Goal: Task Accomplishment & Management: Complete application form

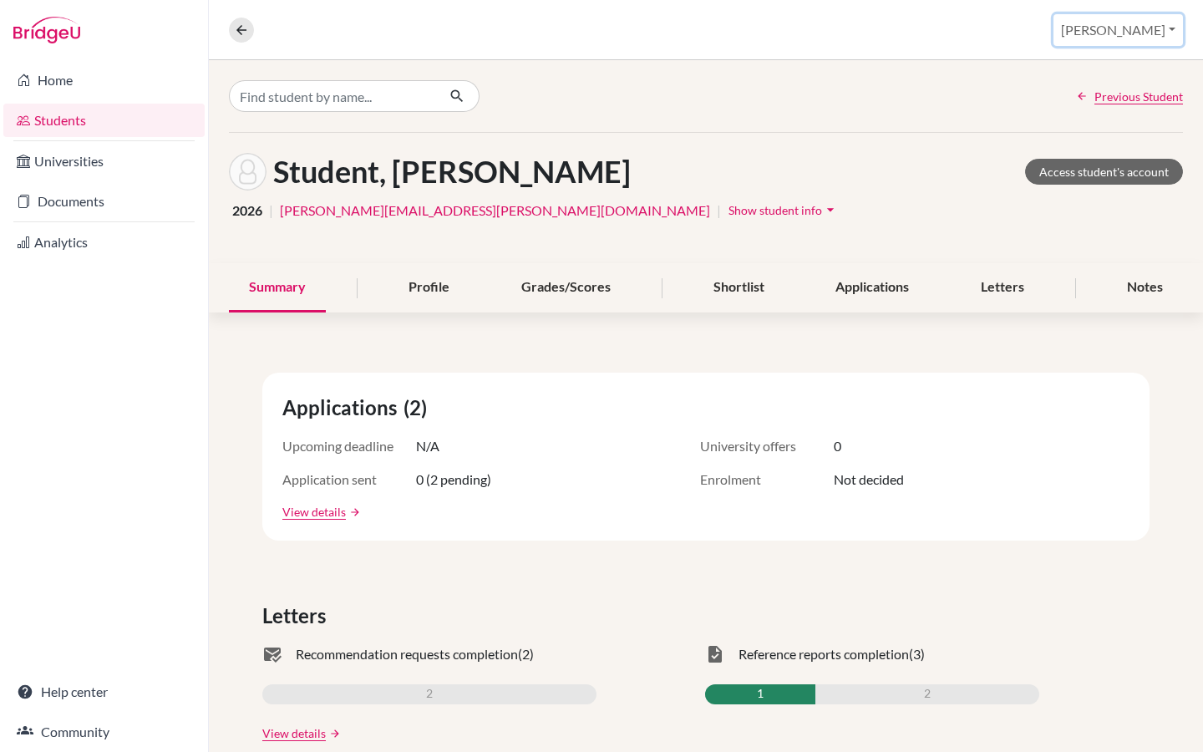
click at [1142, 25] on button "[PERSON_NAME]" at bounding box center [1119, 30] width 130 height 32
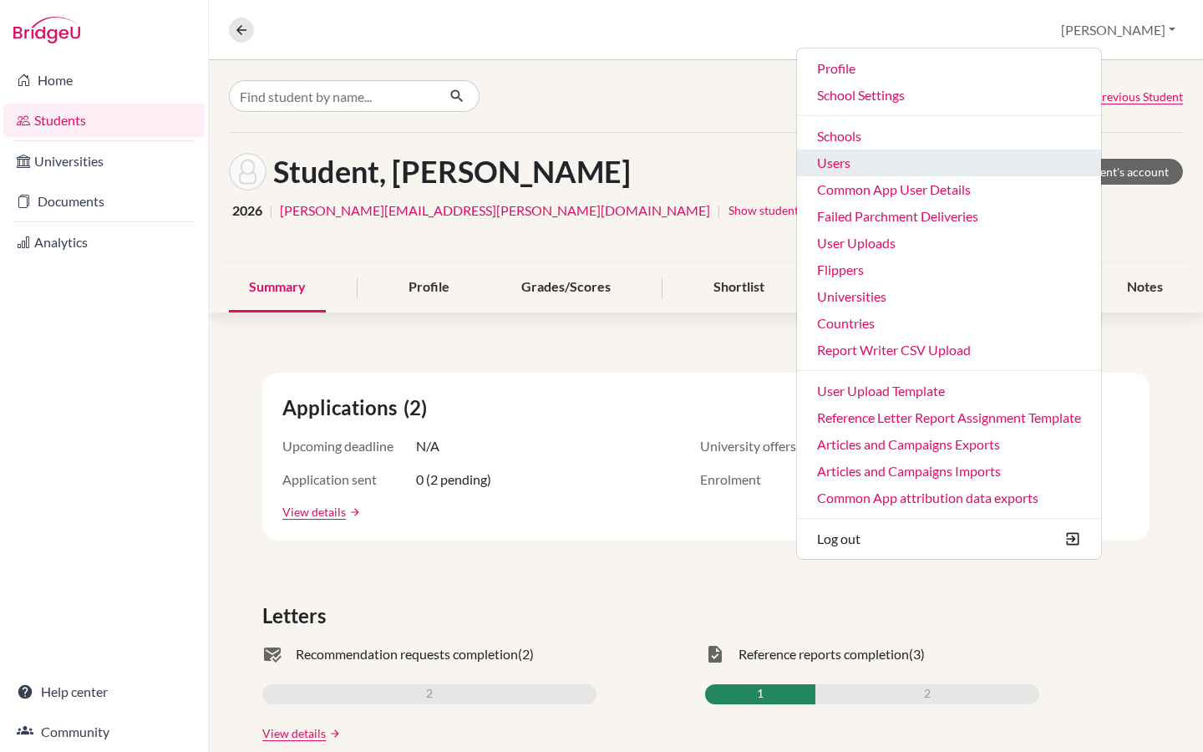
click at [945, 165] on link "Users" at bounding box center [949, 163] width 304 height 27
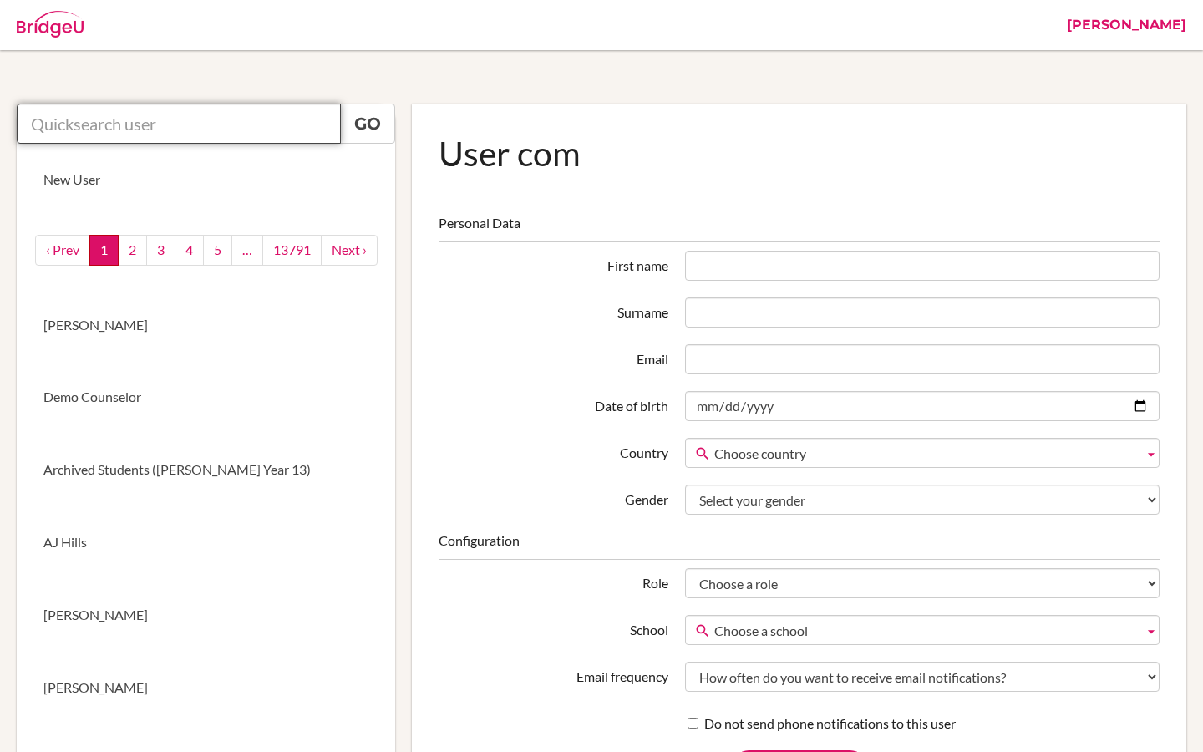
click at [176, 123] on input "text" at bounding box center [179, 124] width 324 height 40
paste input "eugenial@ecak12.com"
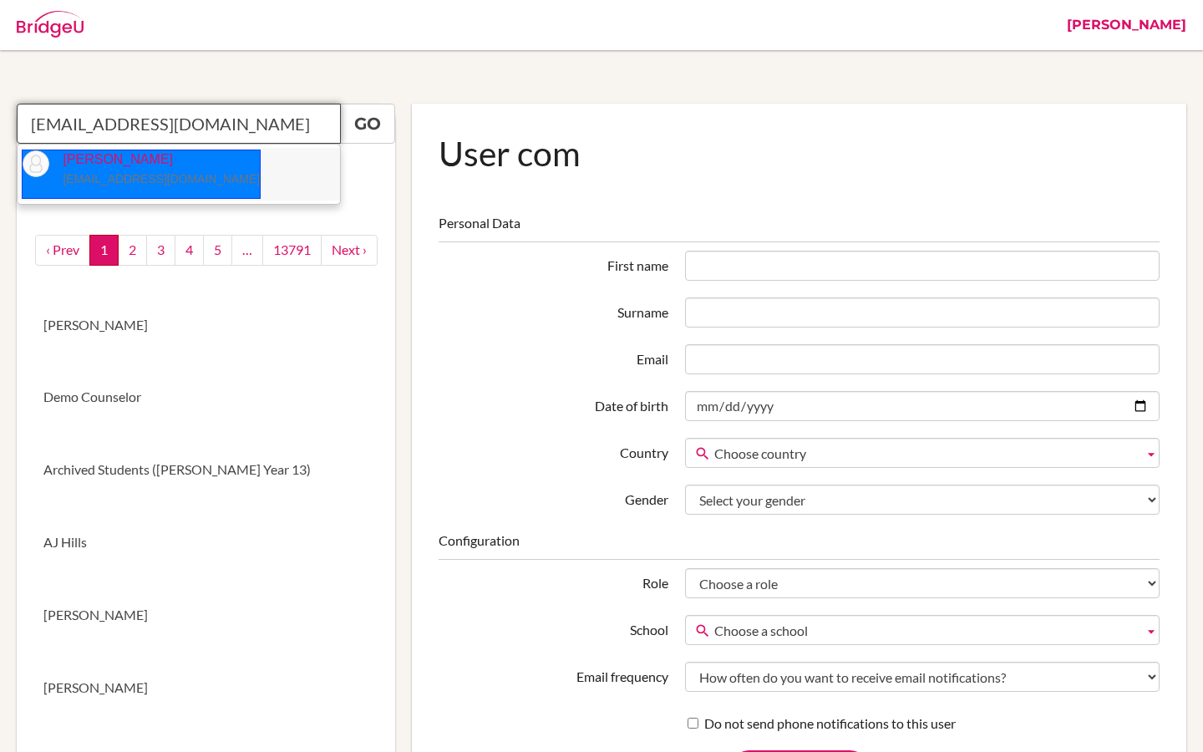
click at [177, 157] on p "Eugenia Lafée eugenial@ecak12.com" at bounding box center [154, 169] width 211 height 38
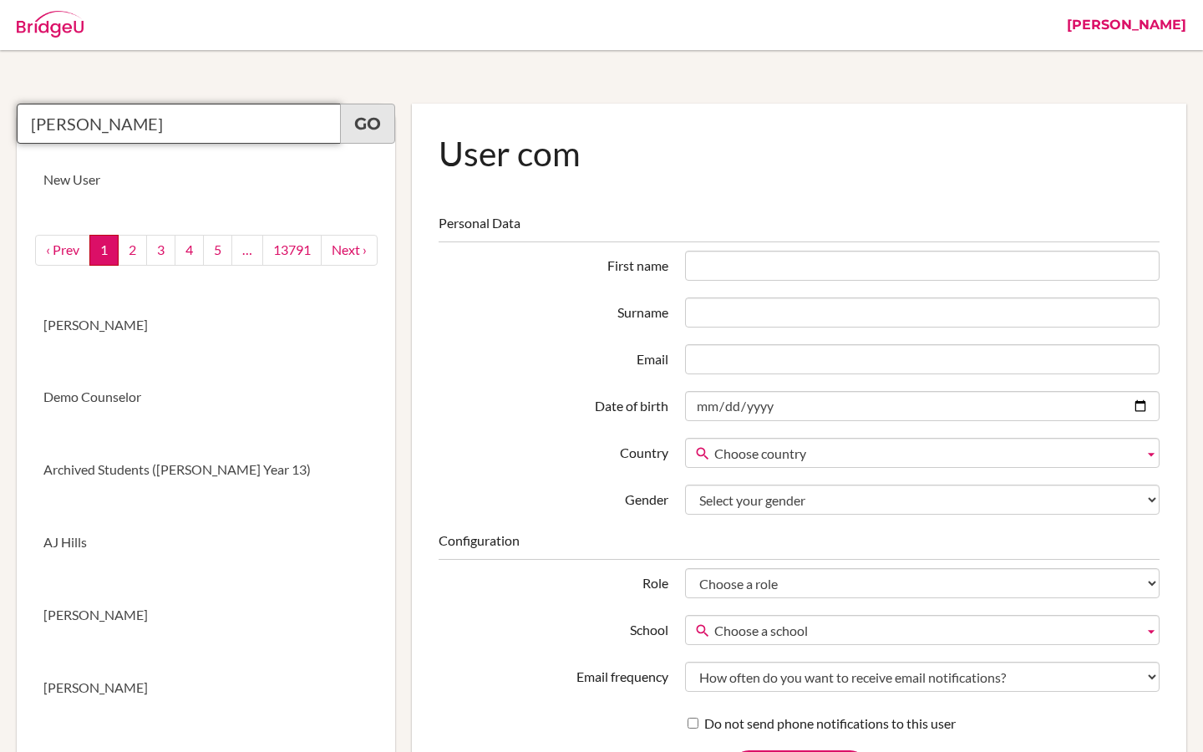
type input "Eugenia Lafée"
click at [341, 122] on link "Go" at bounding box center [367, 124] width 55 height 40
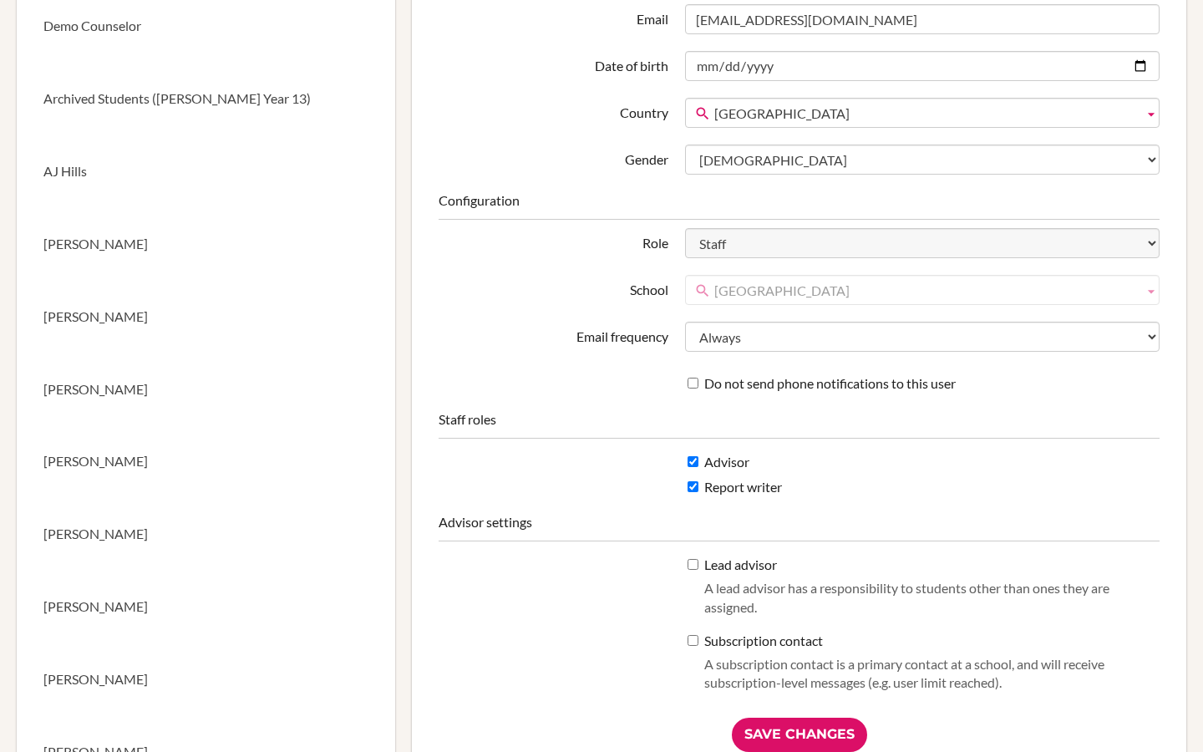
scroll to position [374, 0]
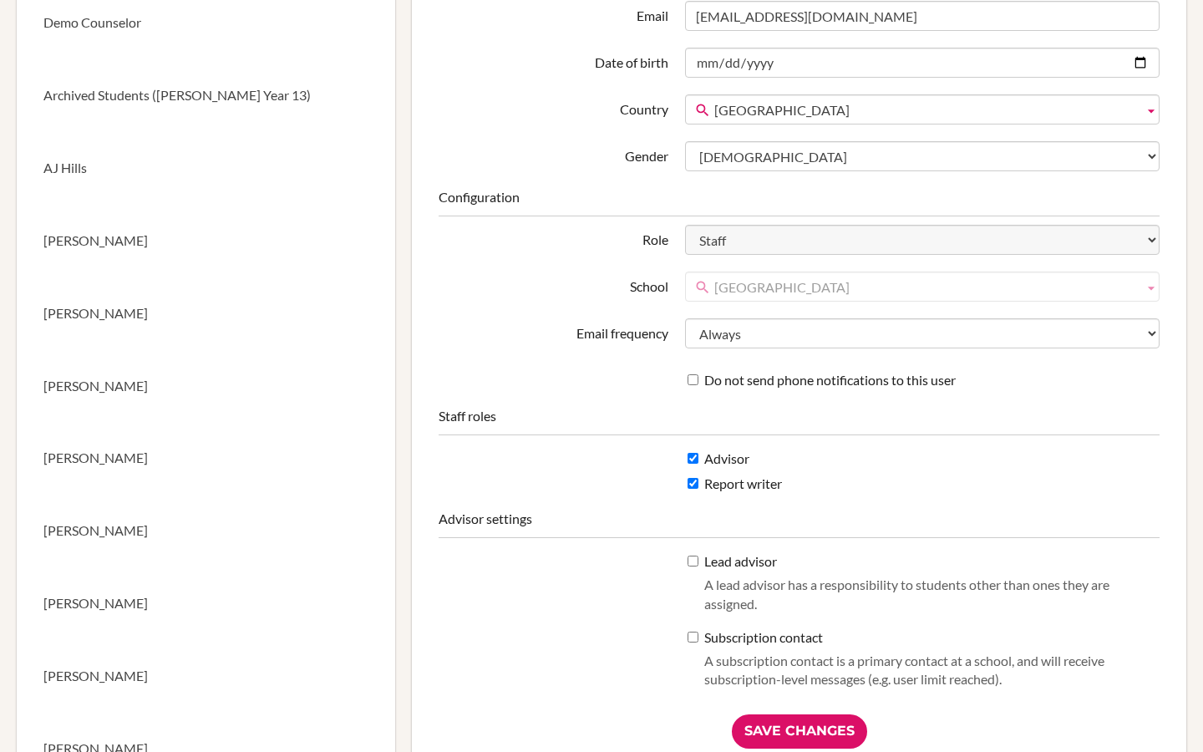
drag, startPoint x: 861, startPoint y: 287, endPoint x: 705, endPoint y: 287, distance: 155.4
click at [705, 287] on link "[GEOGRAPHIC_DATA]" at bounding box center [922, 287] width 475 height 30
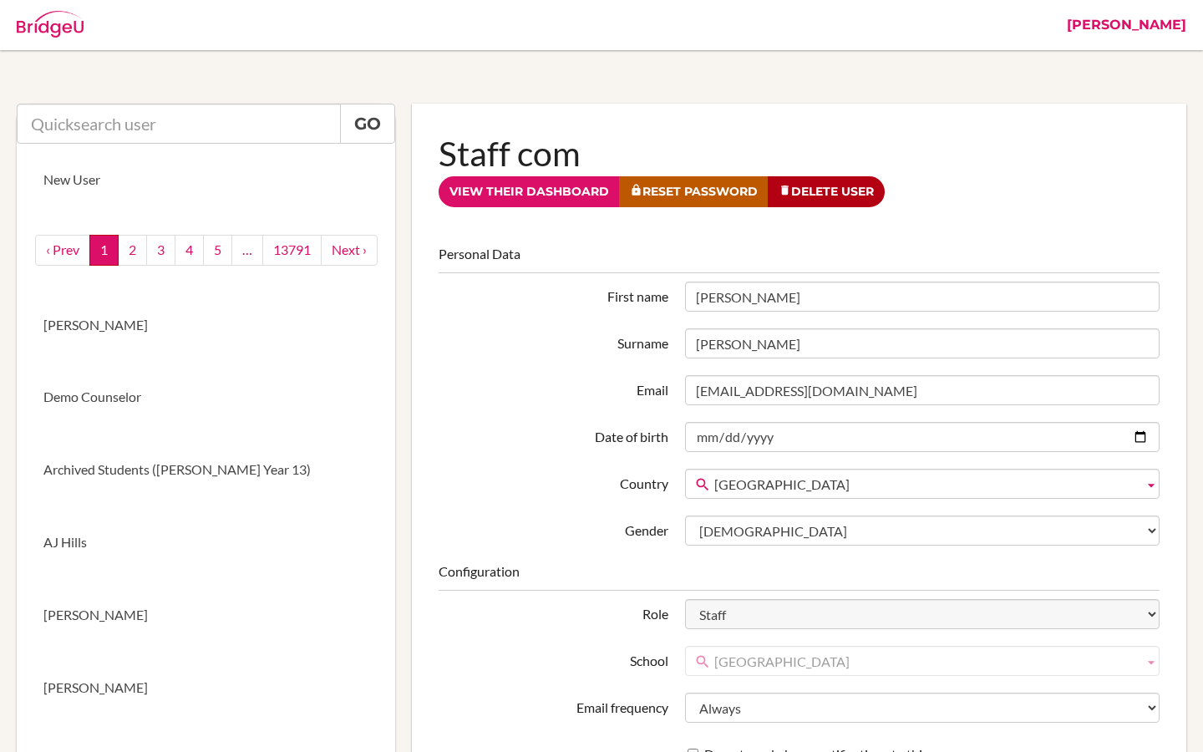
click at [1175, 27] on link "[PERSON_NAME]" at bounding box center [1127, 25] width 136 height 50
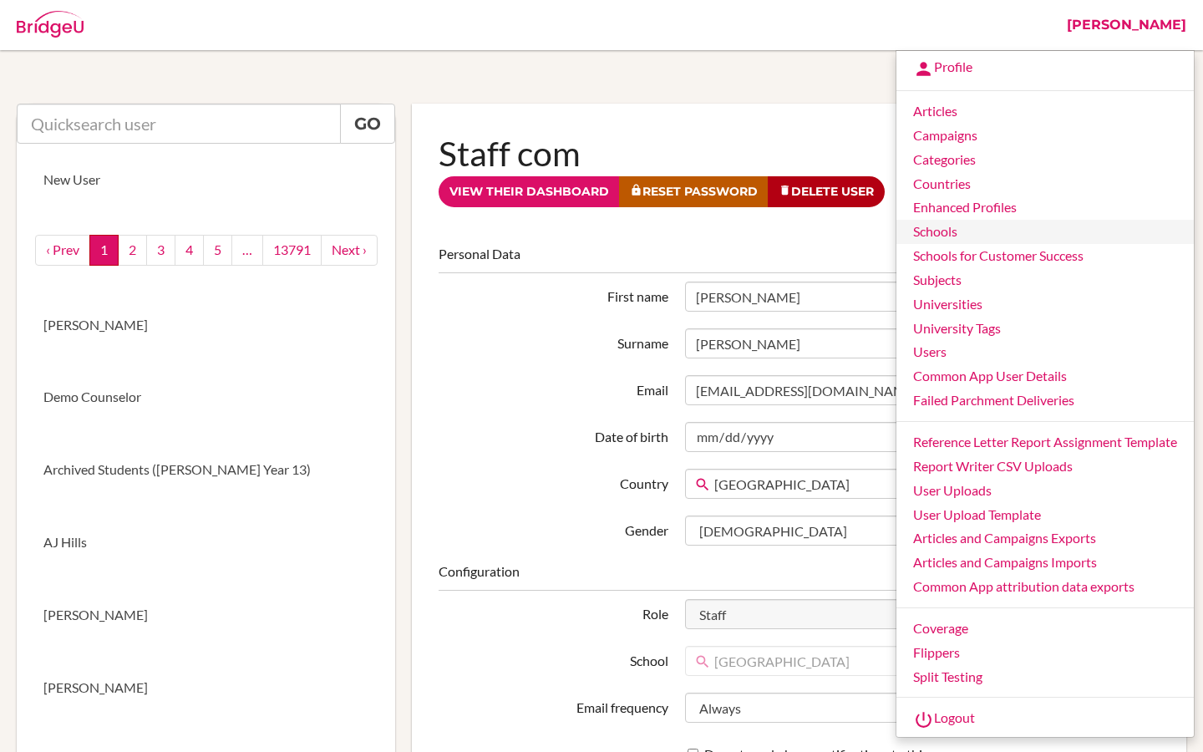
click at [951, 227] on link "Schools" at bounding box center [1045, 232] width 297 height 24
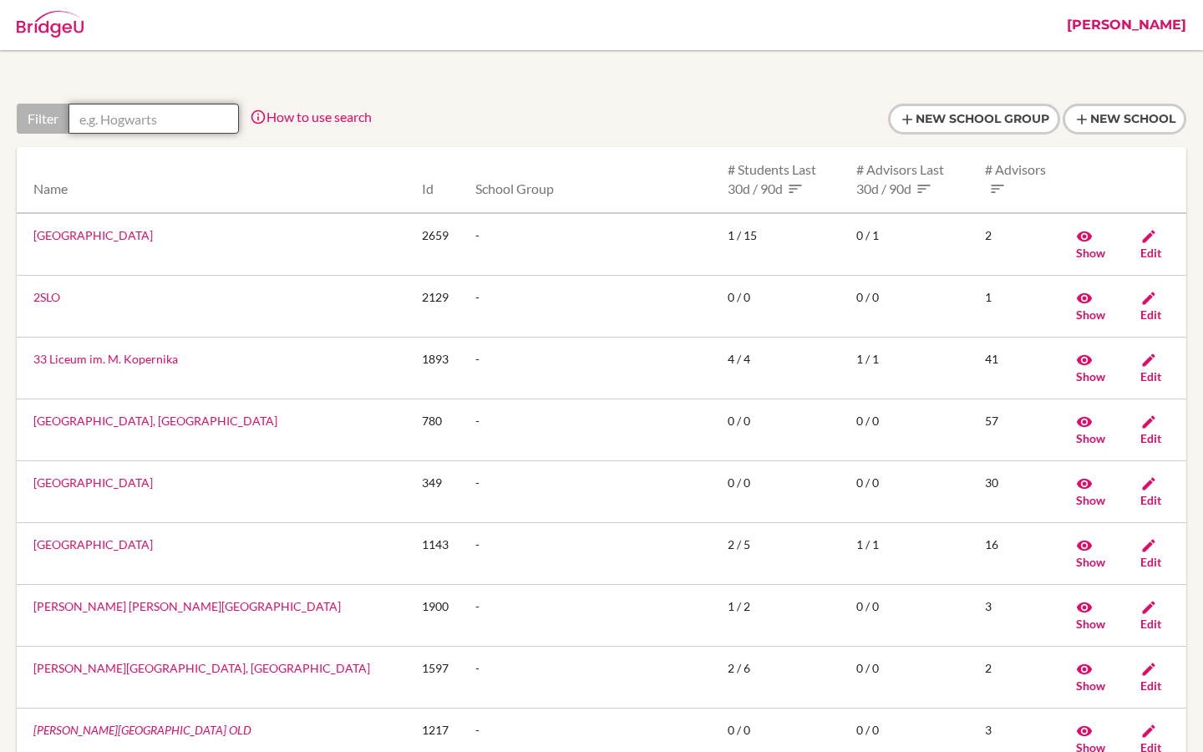
click at [175, 123] on input "text" at bounding box center [154, 119] width 170 height 30
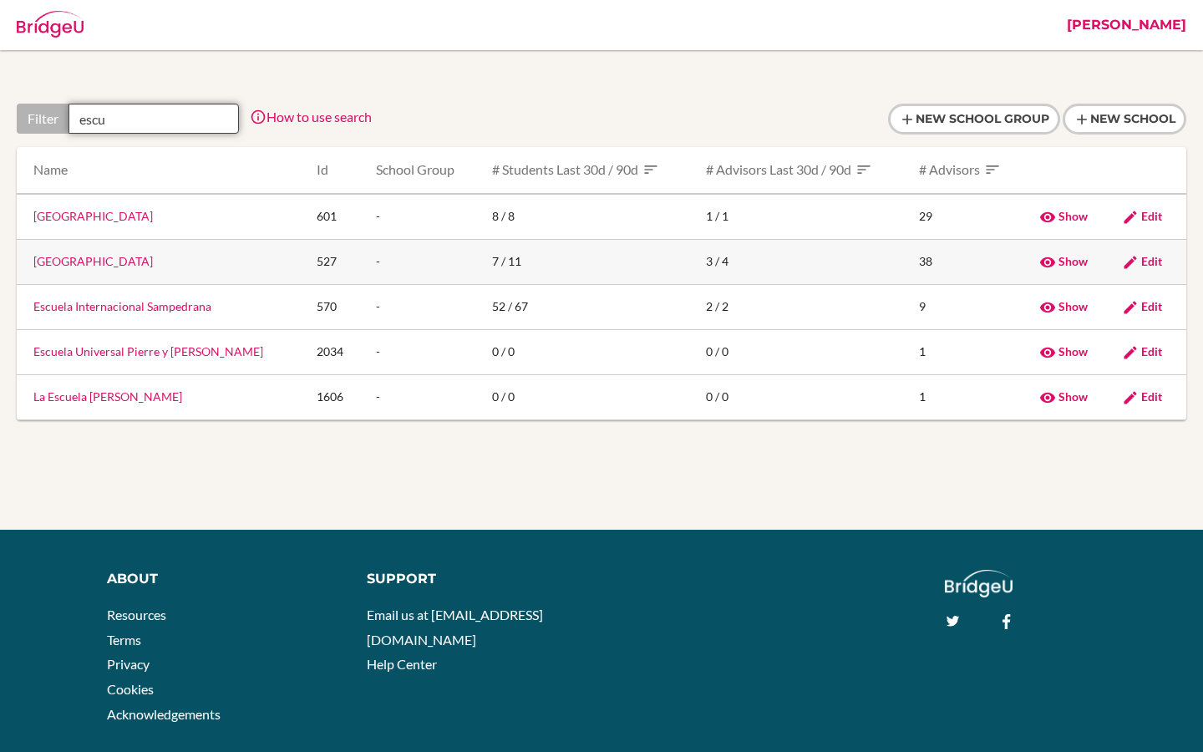
type input "escu"
click at [98, 264] on link "Escuela Campo Alegre" at bounding box center [92, 261] width 119 height 14
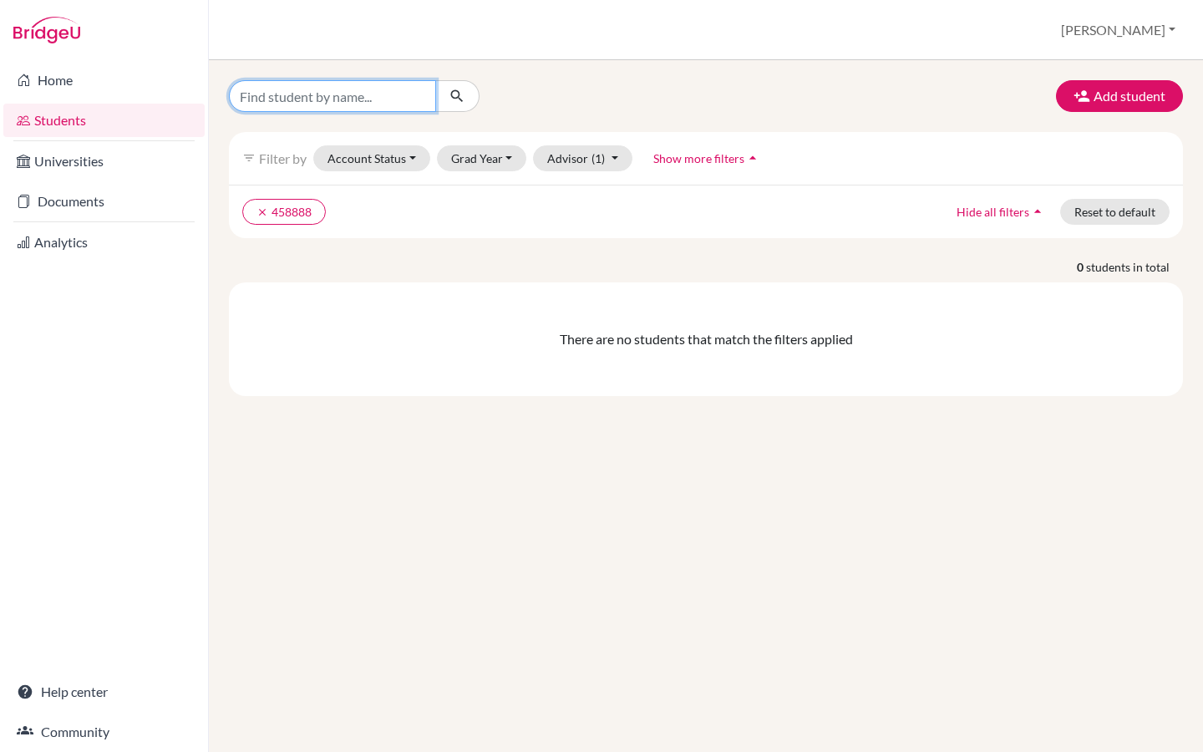
click at [335, 93] on input "Find student by name..." at bounding box center [332, 96] width 207 height 32
click at [263, 212] on icon "clear" at bounding box center [263, 212] width 12 height 12
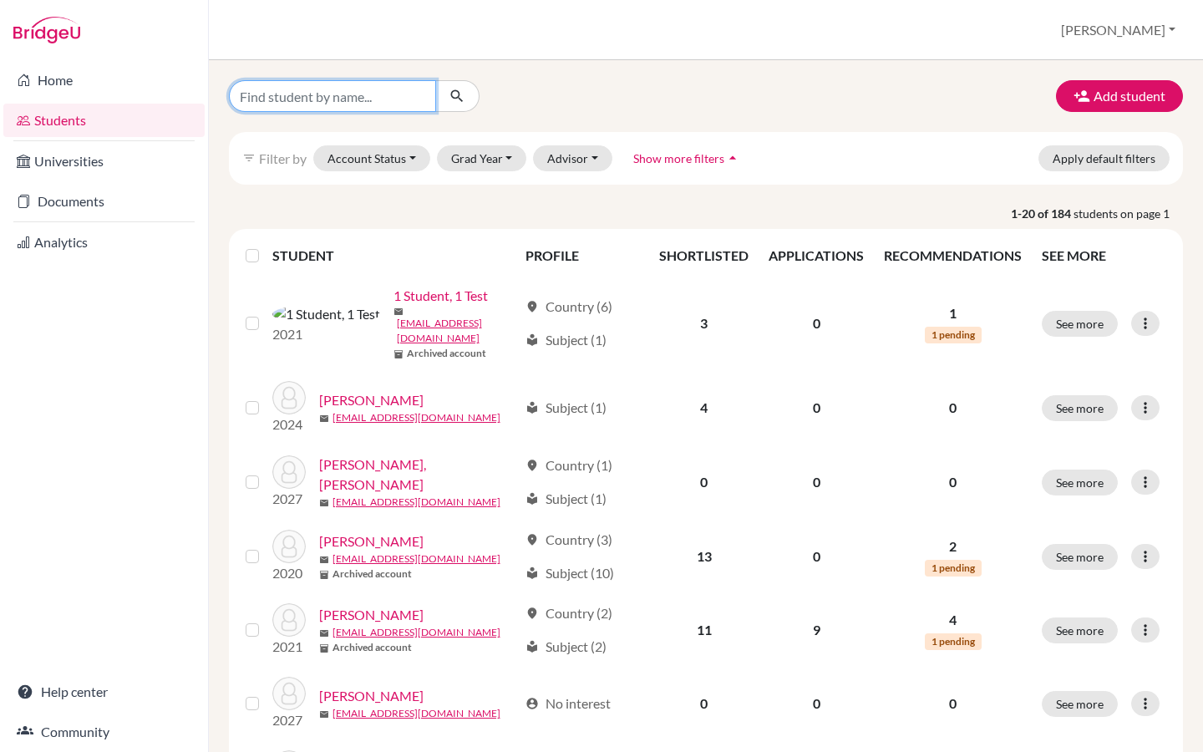
click at [308, 93] on input "Find student by name..." at bounding box center [332, 96] width 207 height 32
type input "c"
type input "vaz"
click at [461, 97] on icon "submit" at bounding box center [457, 96] width 17 height 17
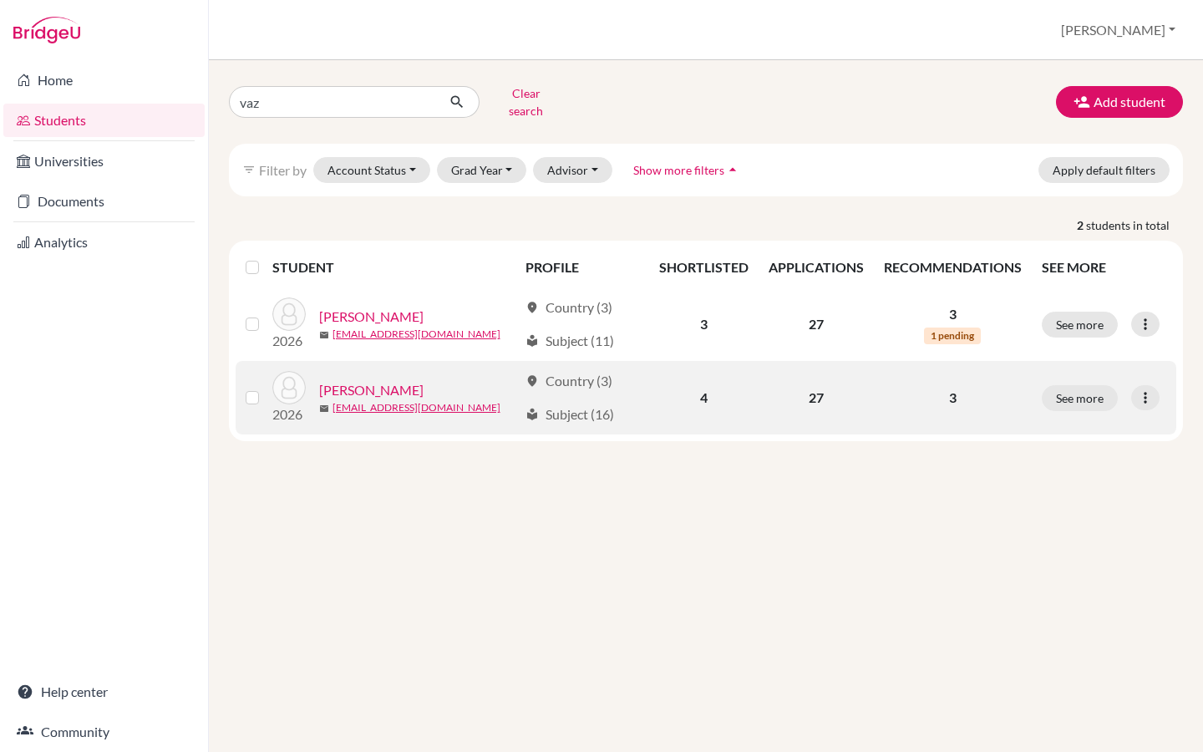
click at [399, 380] on link "[PERSON_NAME]" at bounding box center [371, 390] width 104 height 20
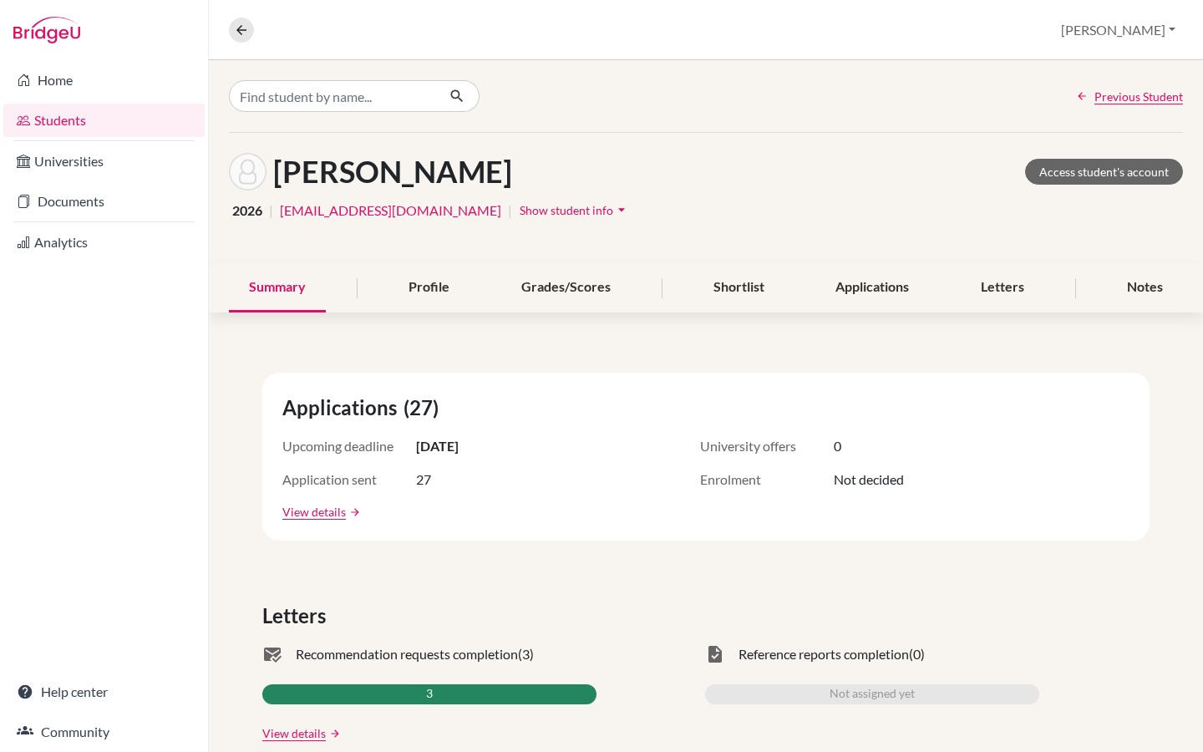
drag, startPoint x: 516, startPoint y: 170, endPoint x: 261, endPoint y: 170, distance: 254.9
click at [261, 170] on div "[PERSON_NAME] Access student's account" at bounding box center [706, 172] width 954 height 38
copy div "[PERSON_NAME]"
click at [114, 201] on link "Documents" at bounding box center [103, 201] width 201 height 33
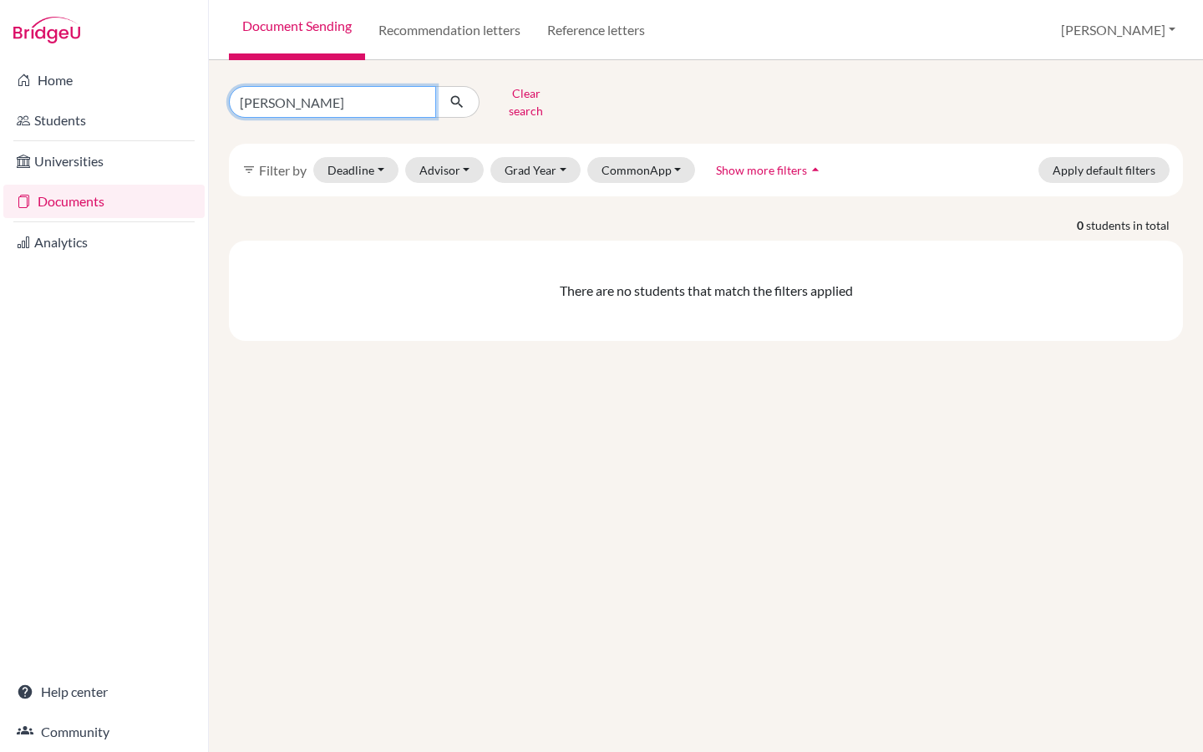
click at [414, 96] on input "riya" at bounding box center [332, 102] width 207 height 32
click at [316, 96] on input "Find student by name..." at bounding box center [332, 102] width 207 height 32
paste input "Vazquez, Nicolas"
click at [297, 104] on input "[PERSON_NAME]" at bounding box center [332, 102] width 207 height 32
click at [293, 97] on input "[PERSON_NAME]" at bounding box center [332, 102] width 207 height 32
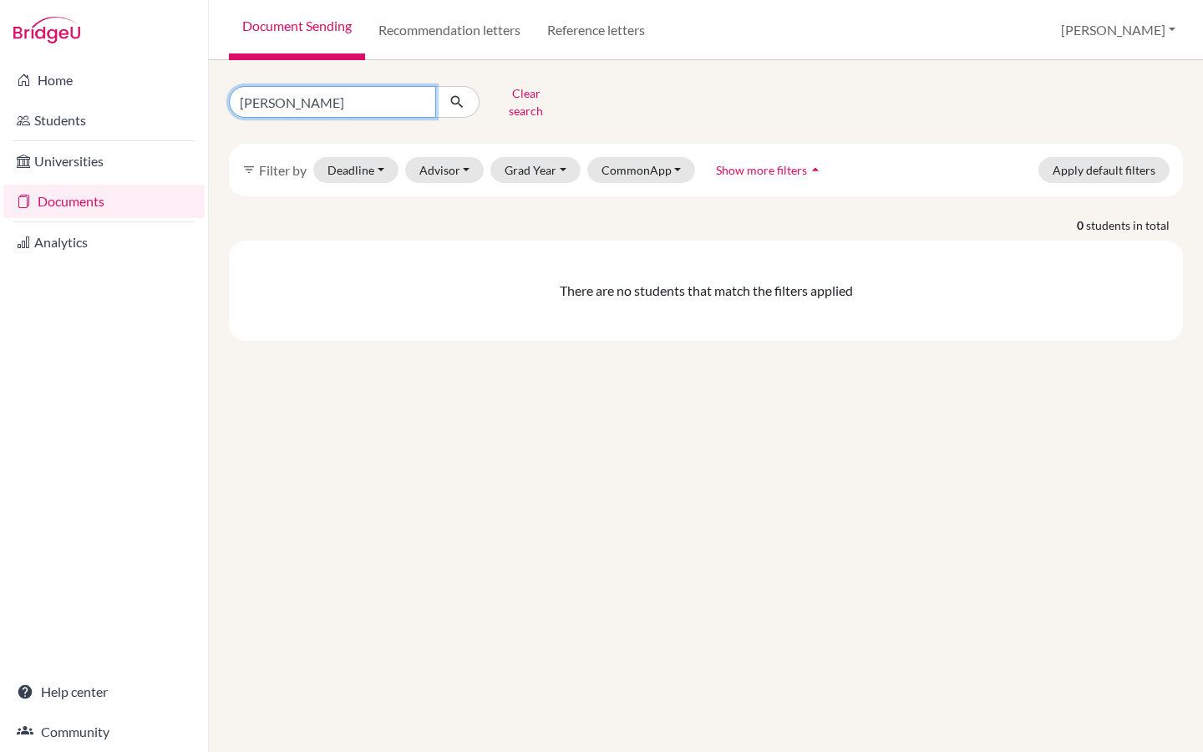
type input "[PERSON_NAME]"
click at [454, 99] on icon "submit" at bounding box center [457, 102] width 17 height 17
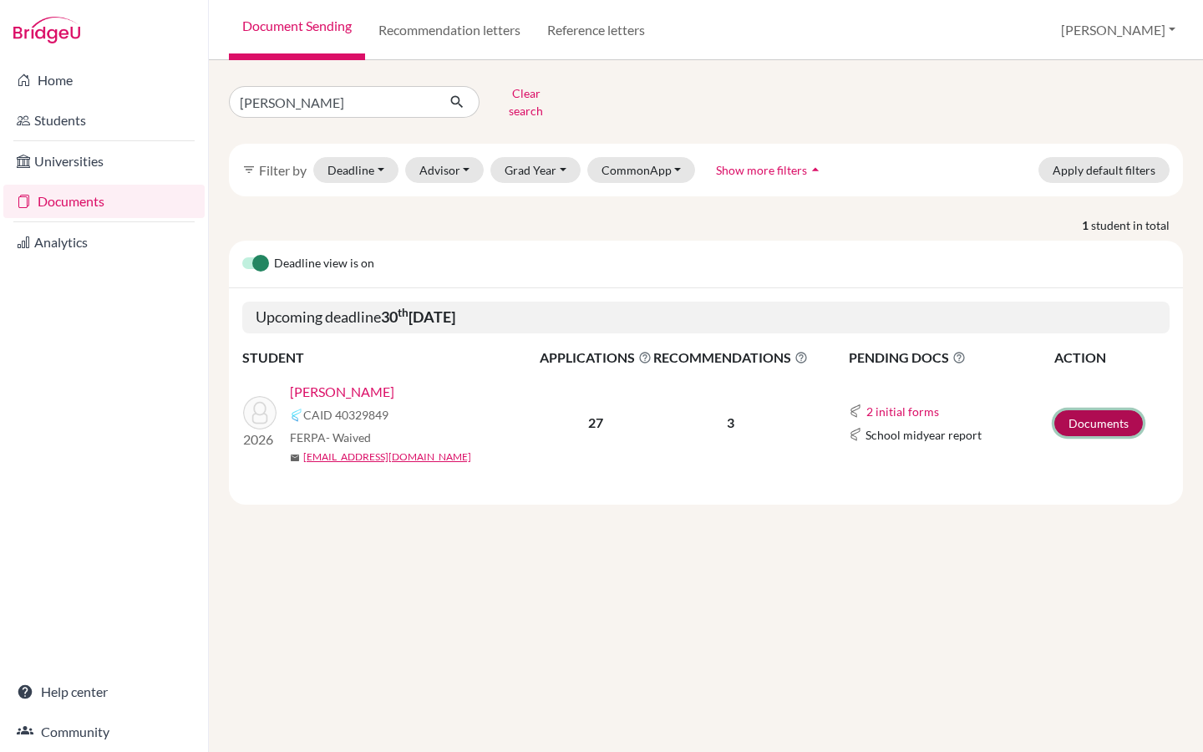
click at [1101, 410] on link "Documents" at bounding box center [1099, 423] width 89 height 26
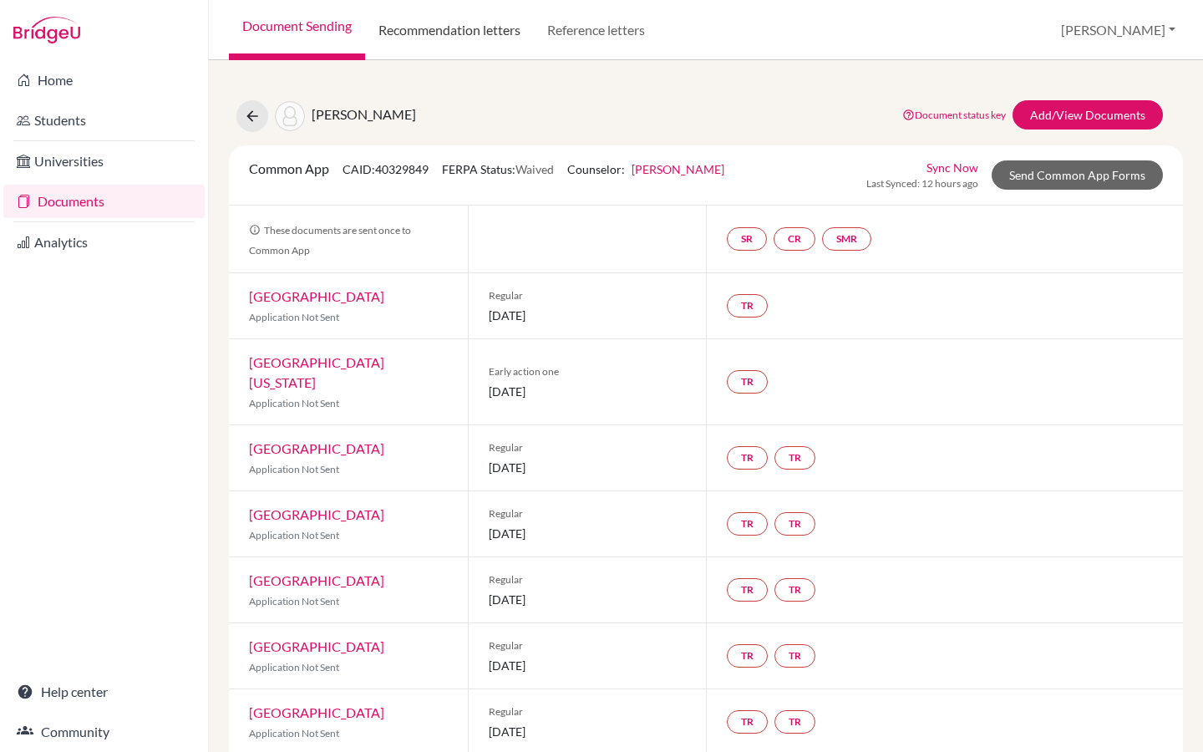
click at [466, 37] on link "Recommendation letters" at bounding box center [449, 30] width 169 height 60
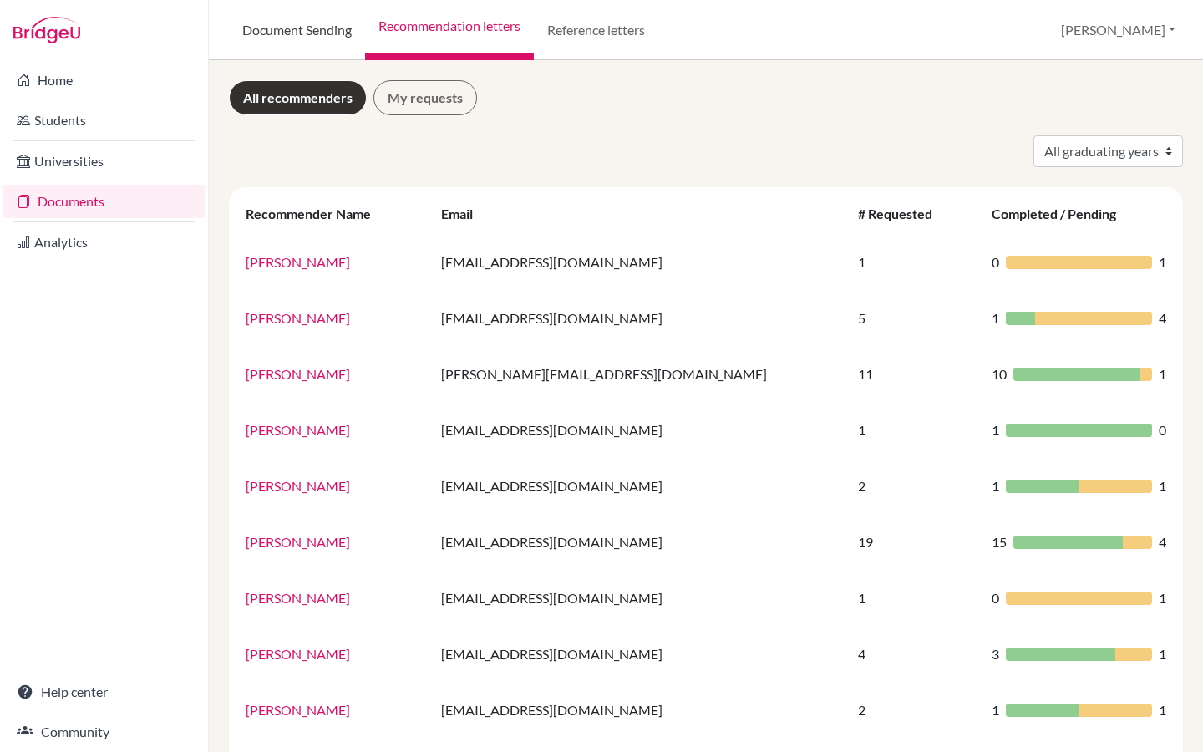
click at [312, 38] on link "Document Sending" at bounding box center [297, 30] width 136 height 60
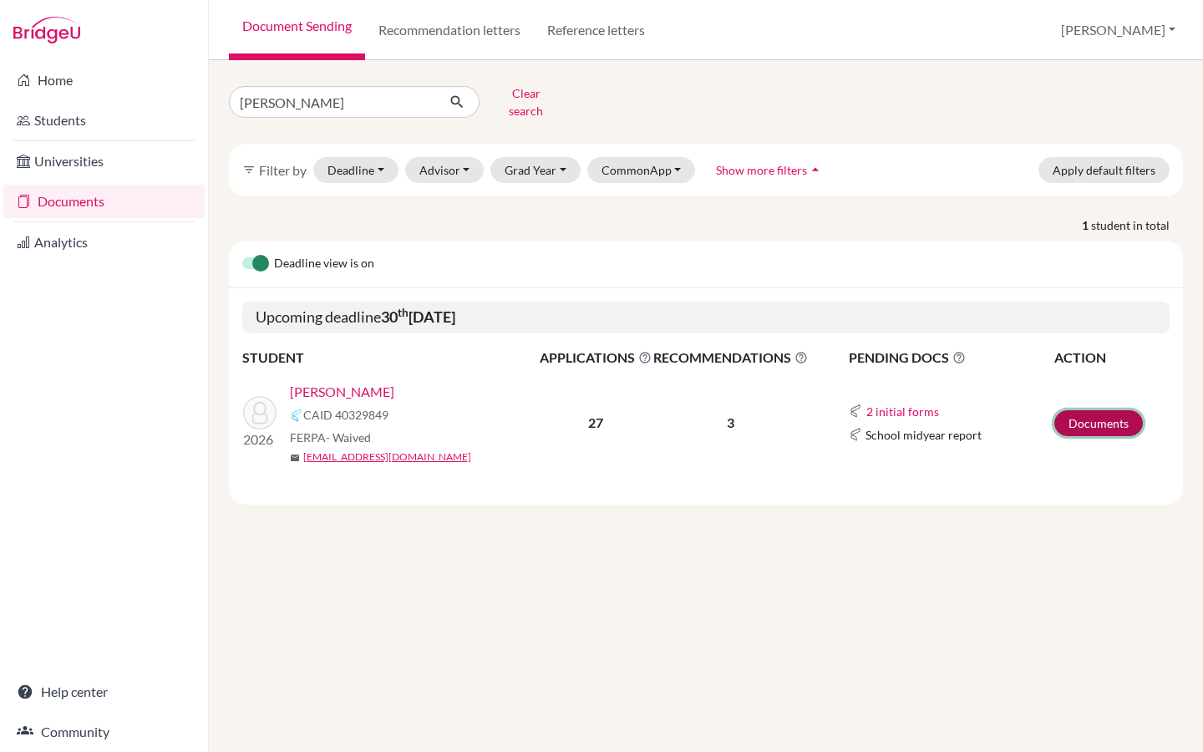
click at [1082, 410] on link "Documents" at bounding box center [1099, 423] width 89 height 26
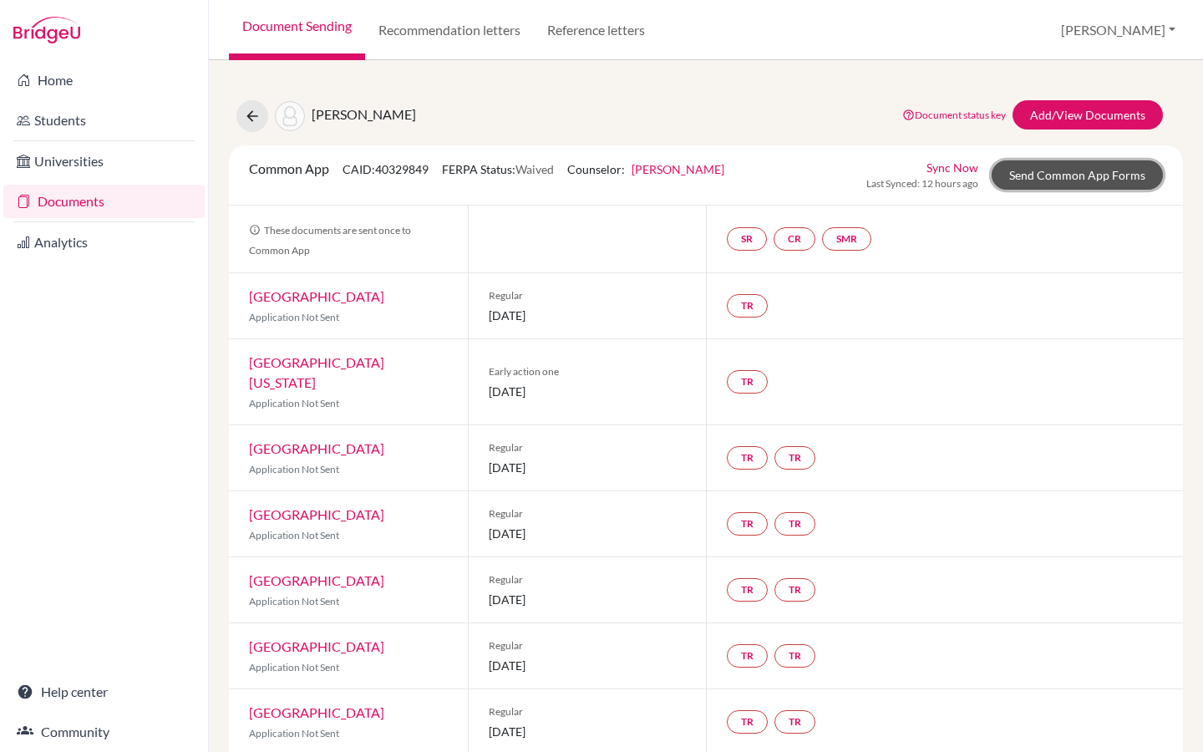
click at [1067, 175] on link "Send Common App Forms" at bounding box center [1077, 174] width 171 height 29
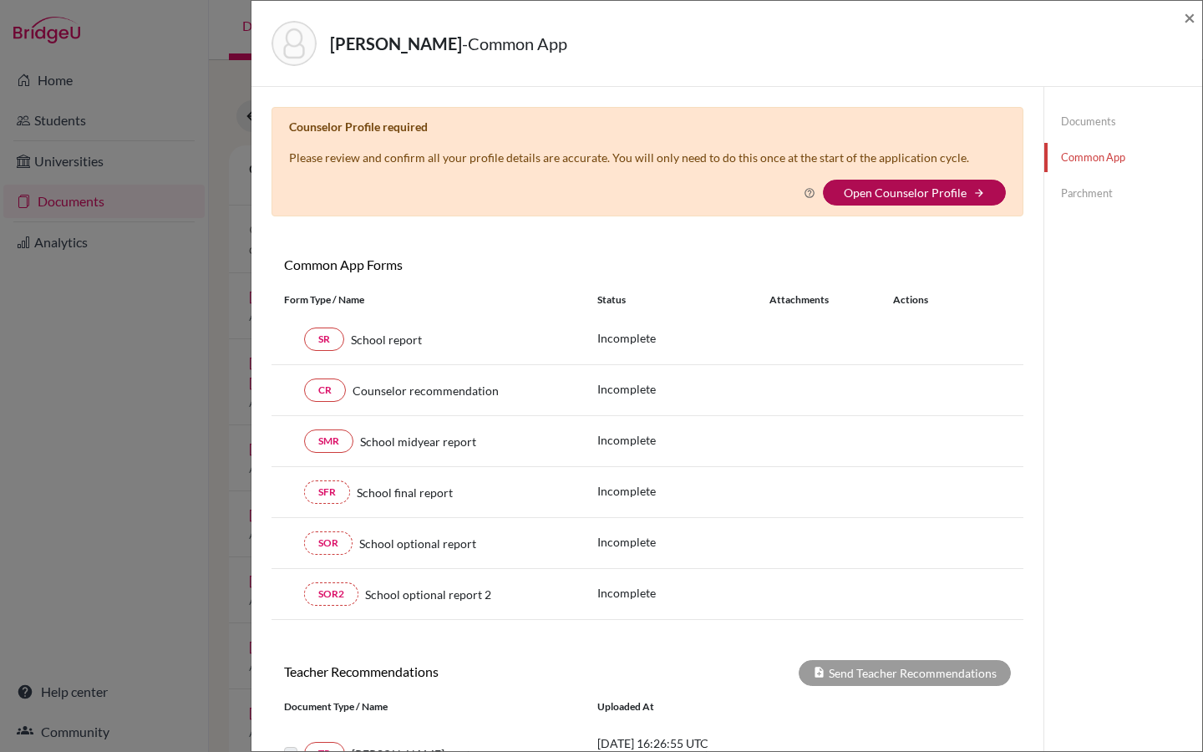
click at [905, 196] on link "Open Counselor Profile" at bounding box center [905, 193] width 123 height 14
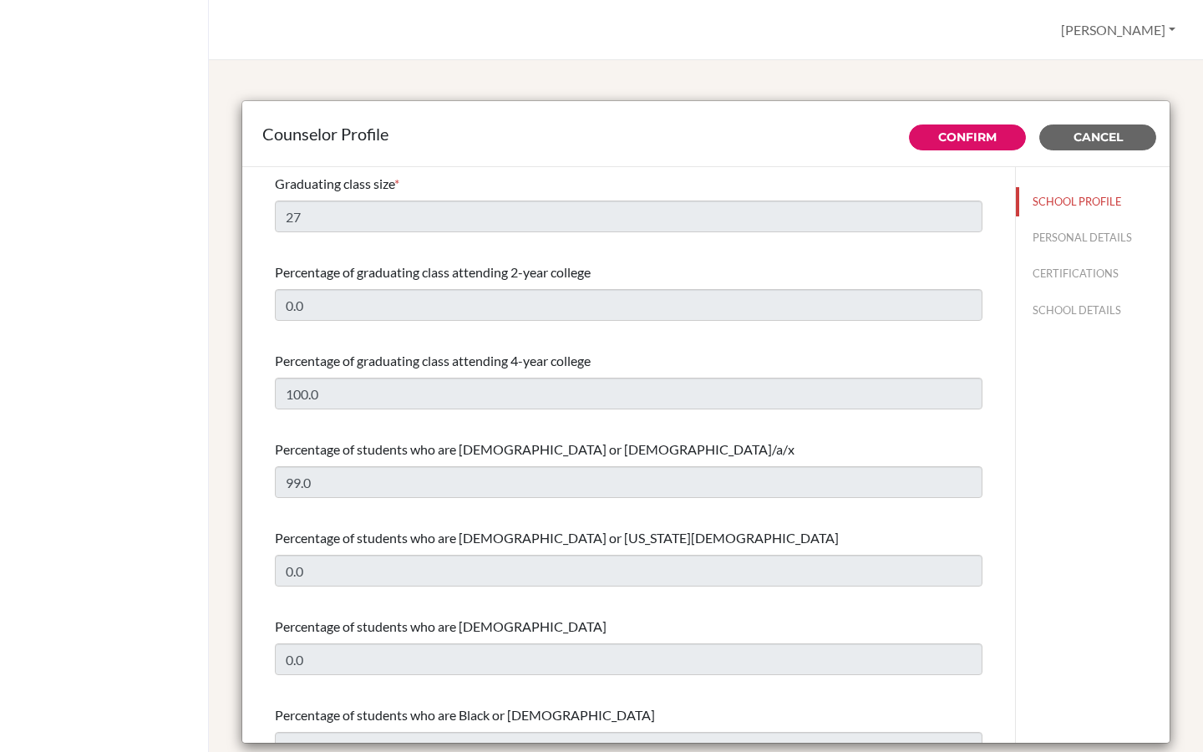
select select "1"
select select "349872"
click at [1121, 140] on span "Cancel" at bounding box center [1098, 137] width 49 height 15
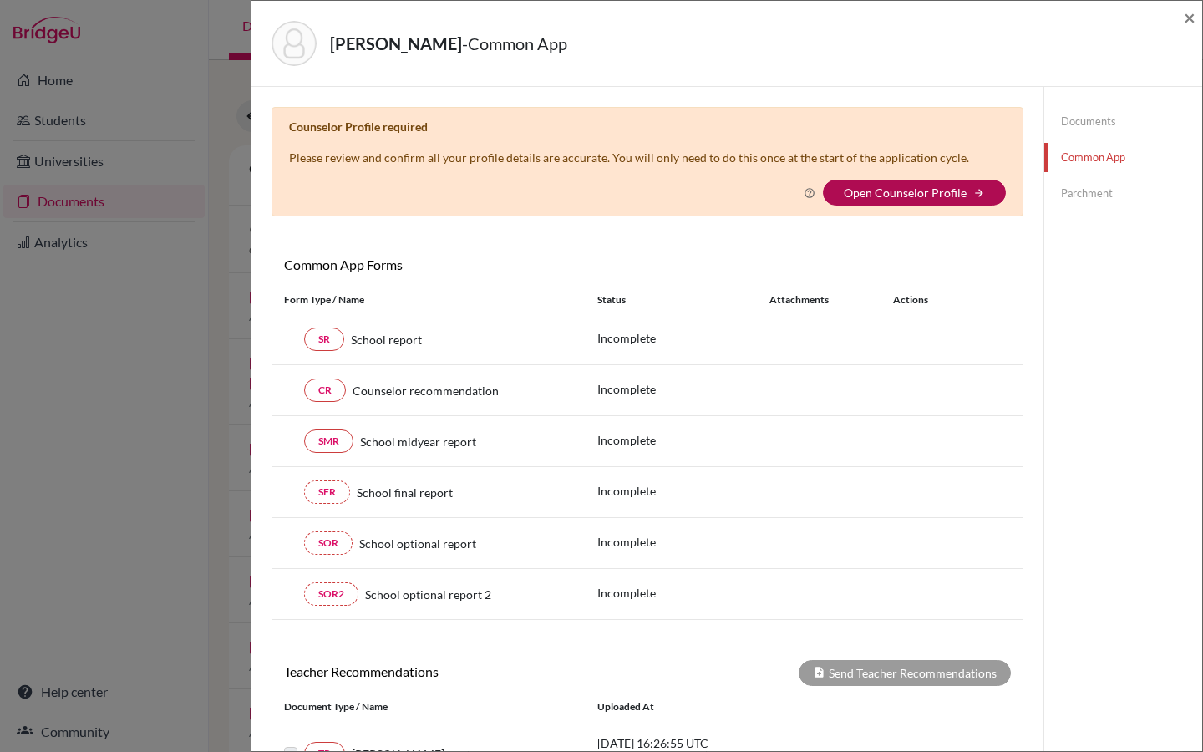
click at [890, 196] on link "Open Counselor Profile" at bounding box center [905, 193] width 123 height 14
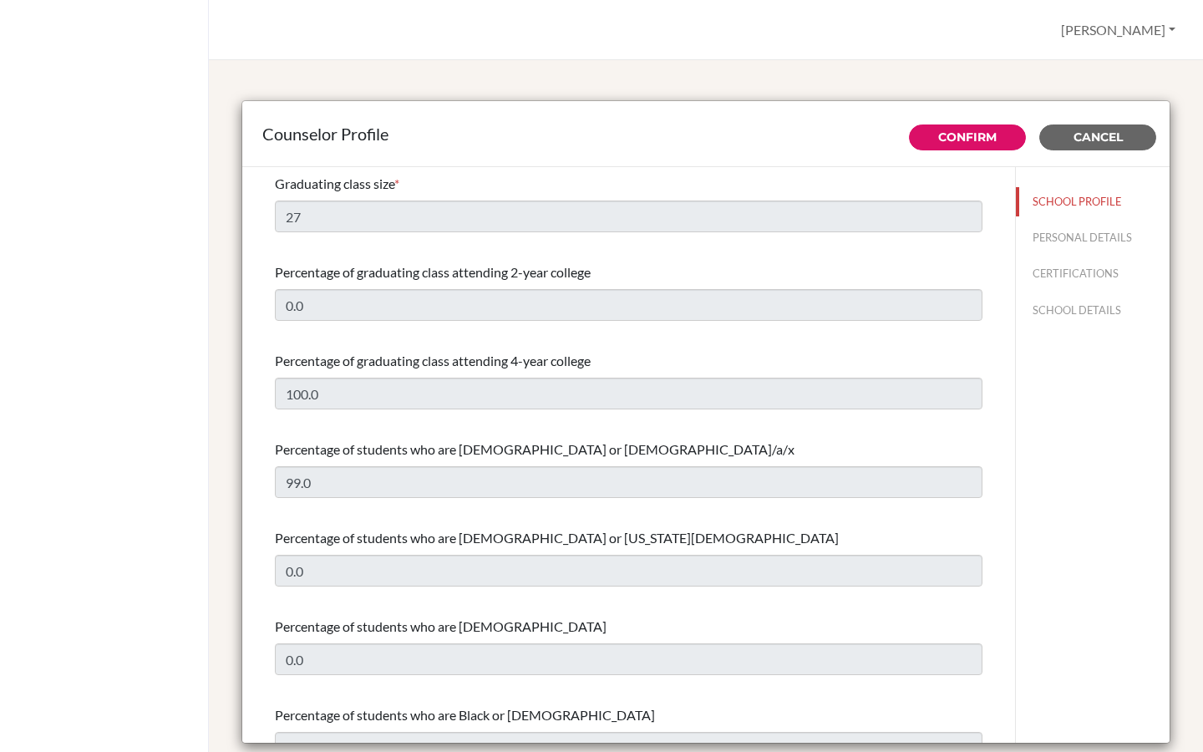
select select "1"
select select "349872"
click at [1119, 139] on span "Cancel" at bounding box center [1098, 137] width 49 height 15
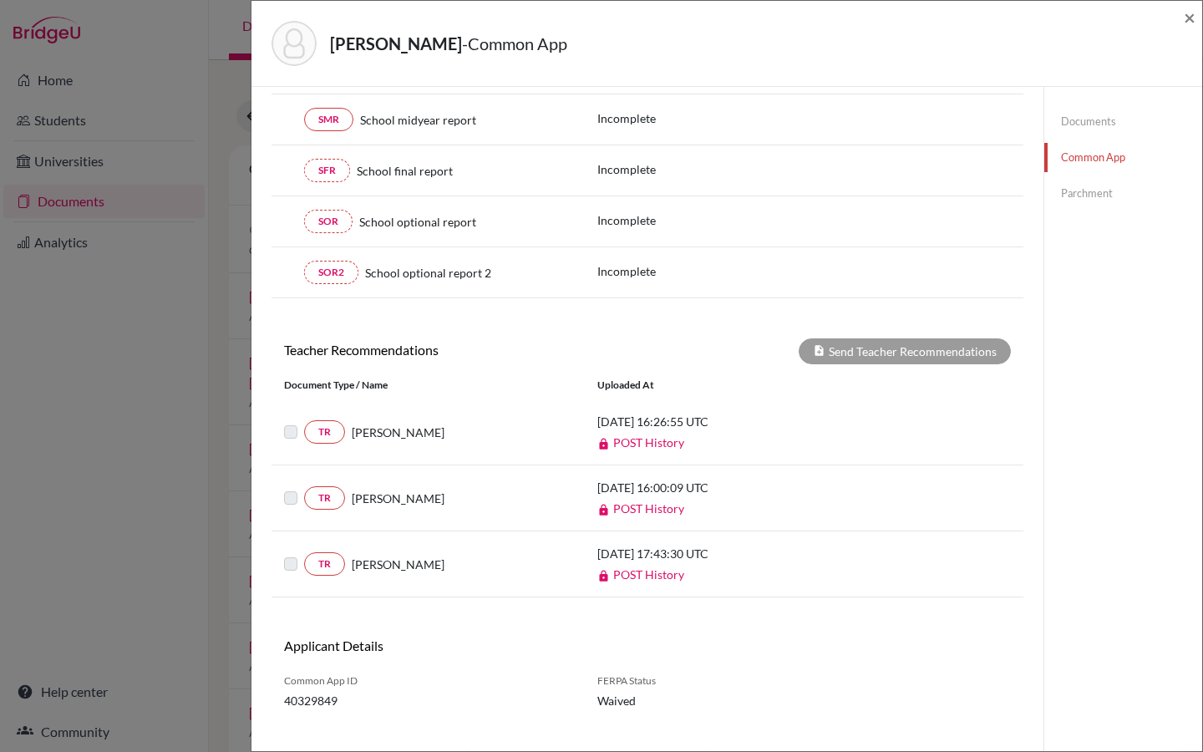
scroll to position [324, 0]
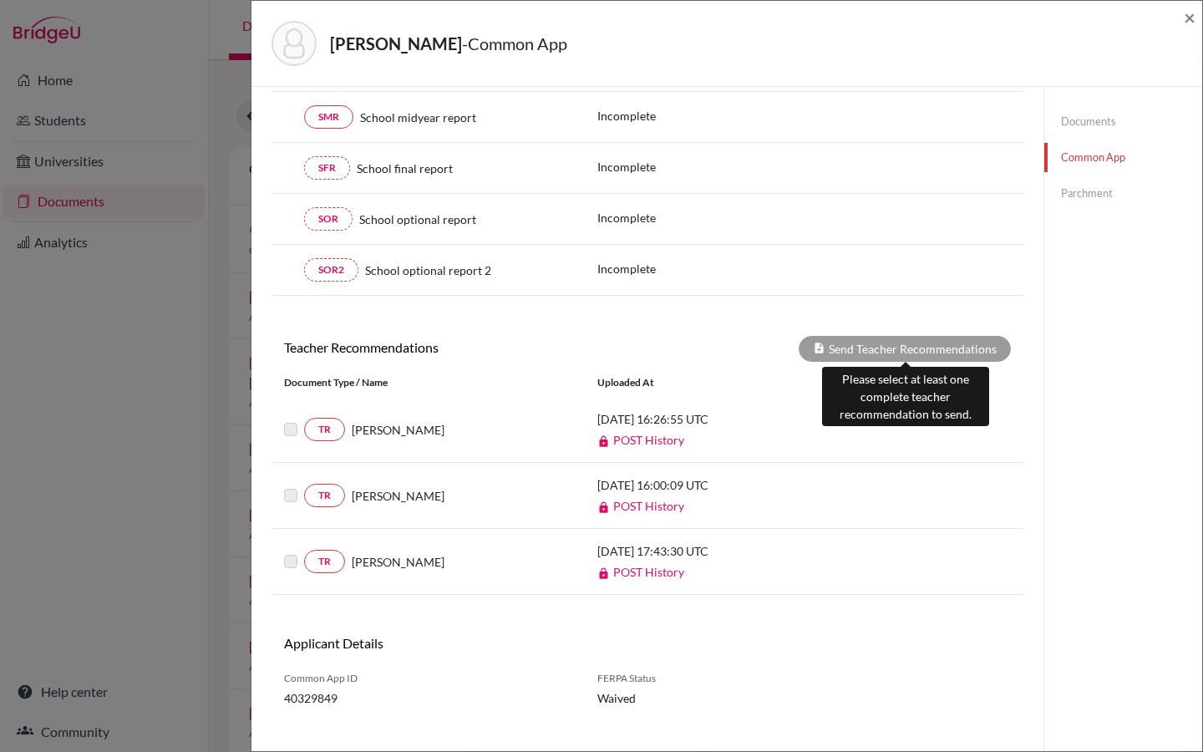
click at [857, 352] on div "Send Teacher Recommendations" at bounding box center [905, 349] width 212 height 26
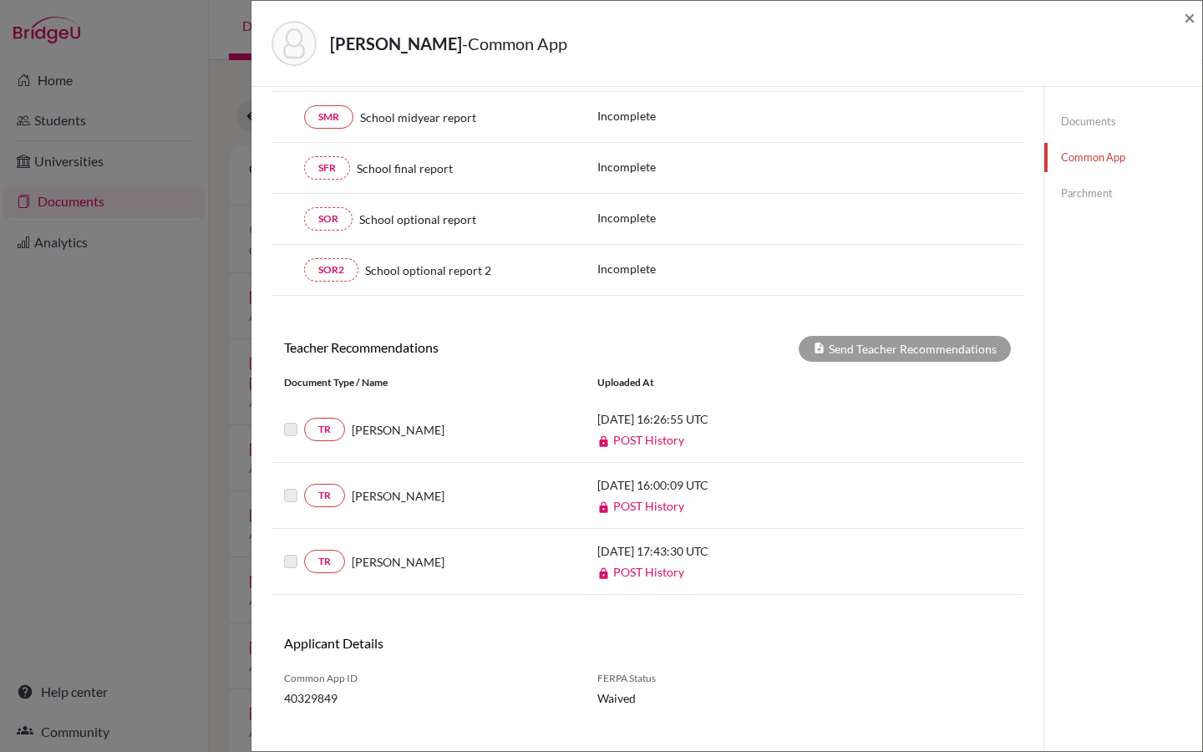
click at [304, 419] on label at bounding box center [304, 419] width 0 height 0
click at [304, 552] on label at bounding box center [304, 552] width 0 height 0
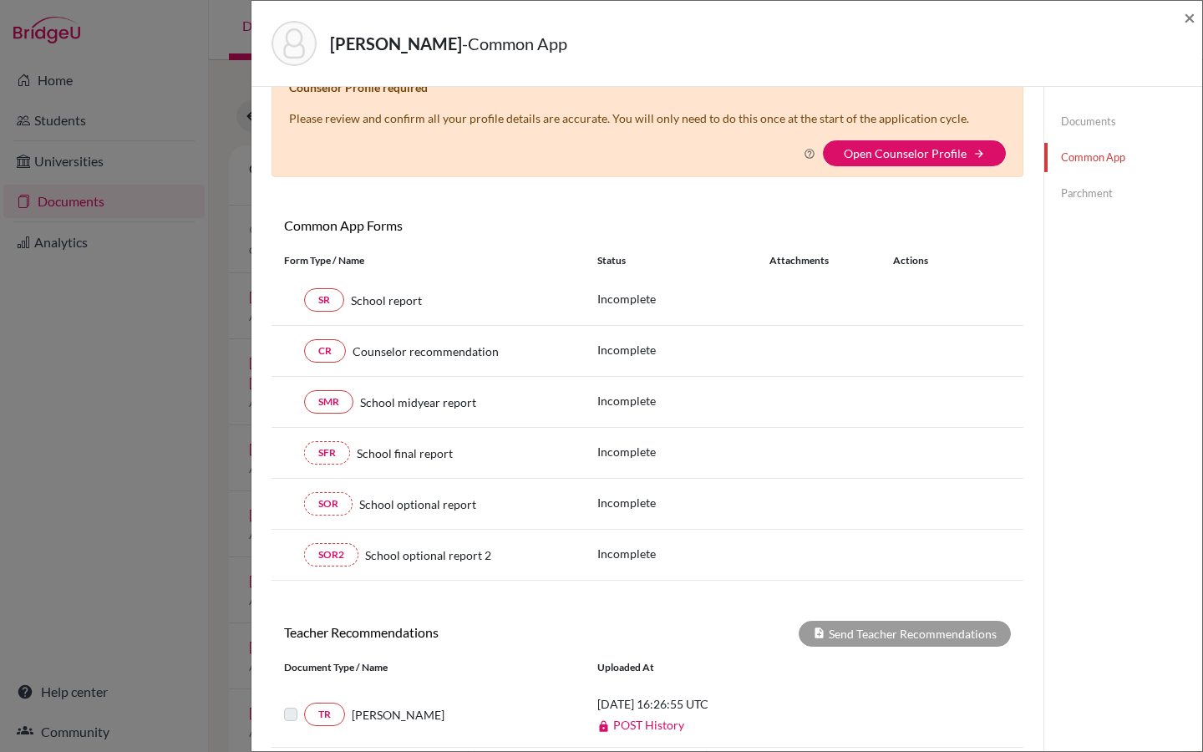
scroll to position [0, 0]
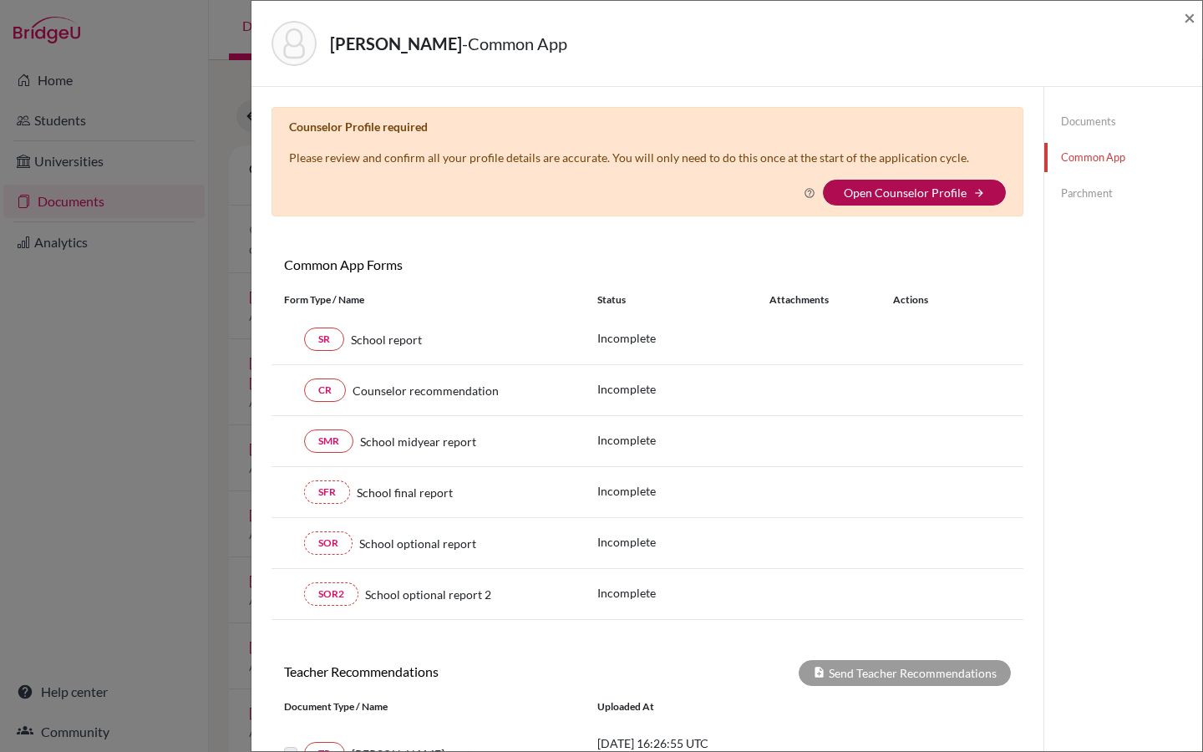
click at [933, 191] on link "Open Counselor Profile" at bounding box center [905, 193] width 123 height 14
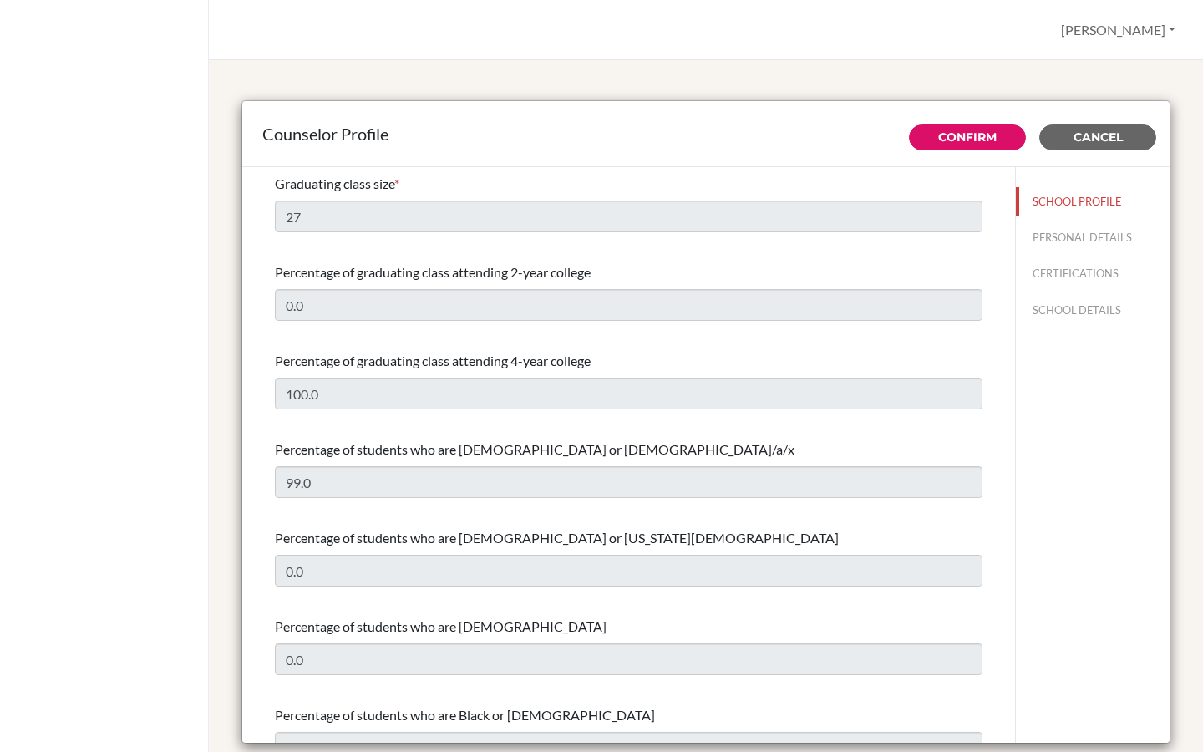
select select "1"
select select "349872"
click at [1109, 140] on span "Cancel" at bounding box center [1098, 137] width 49 height 15
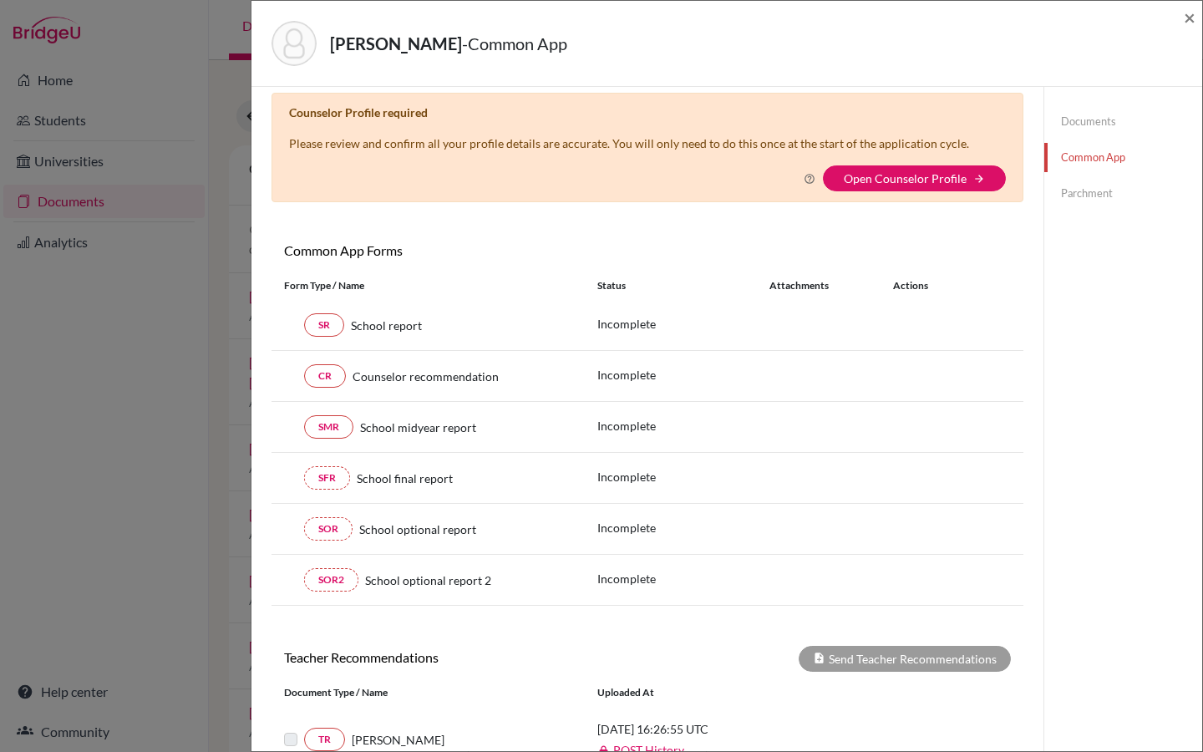
scroll to position [18, 0]
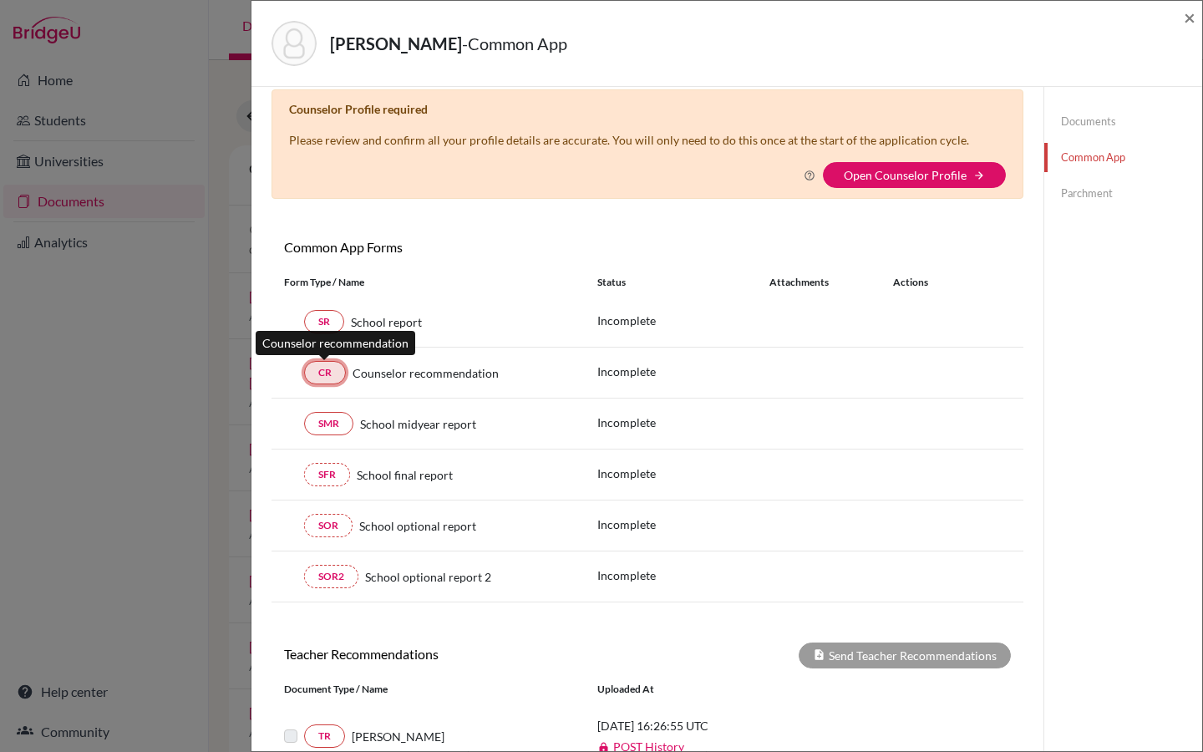
click at [320, 378] on link "CR" at bounding box center [325, 372] width 42 height 23
click at [329, 374] on link "CR" at bounding box center [325, 372] width 42 height 23
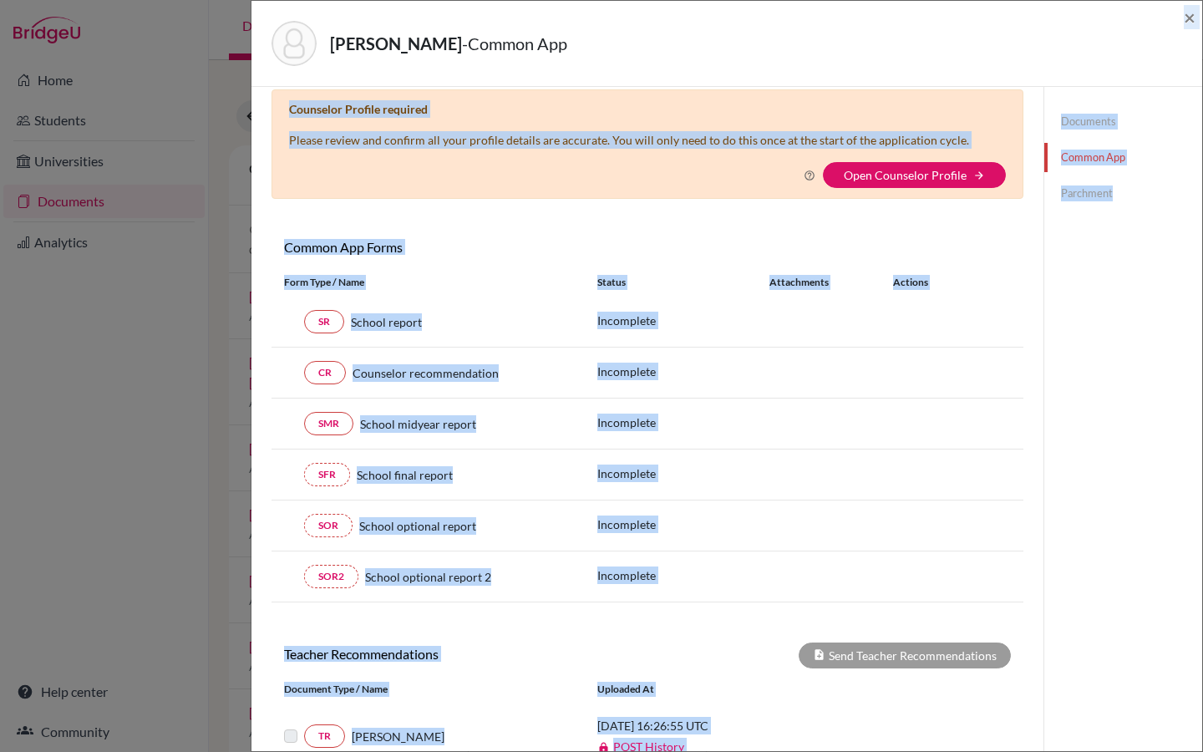
click at [1181, 16] on div "[PERSON_NAME] - Common App ×" at bounding box center [727, 44] width 938 height 72
drag, startPoint x: 1193, startPoint y: 16, endPoint x: 1193, endPoint y: 658, distance: 641.8
click at [1193, 16] on span "×" at bounding box center [1190, 17] width 12 height 24
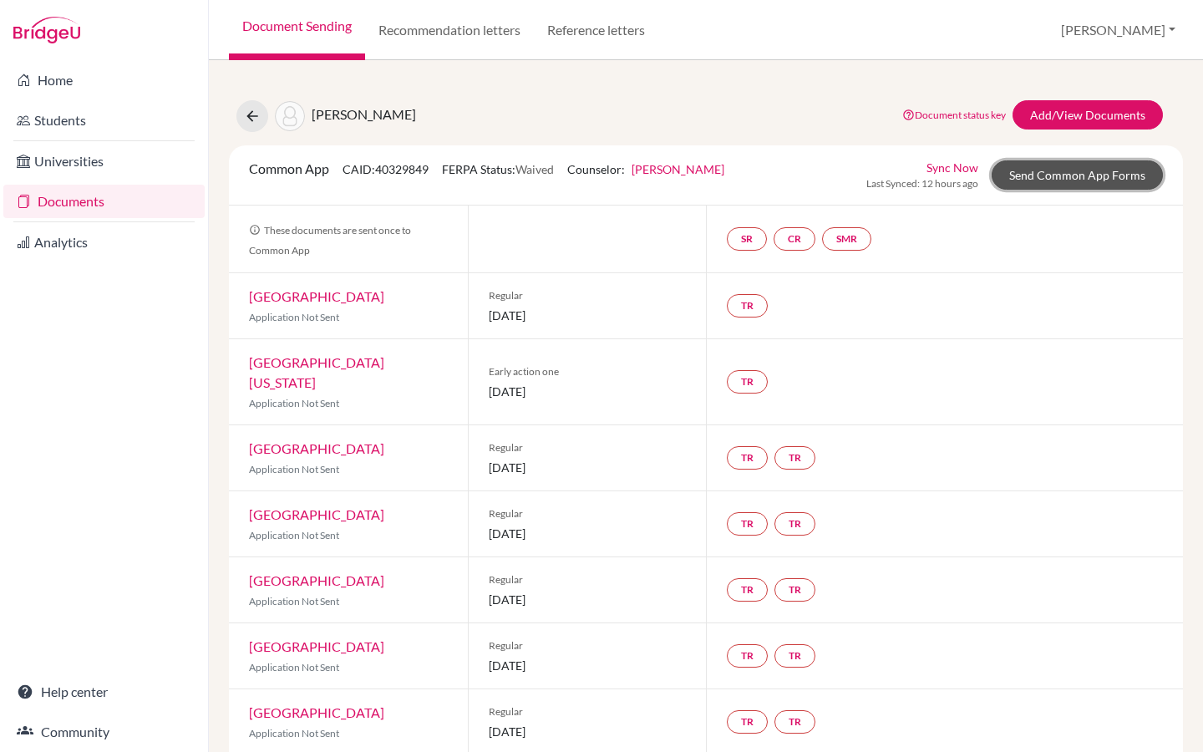
click at [1063, 180] on link "Send Common App Forms" at bounding box center [1077, 174] width 171 height 29
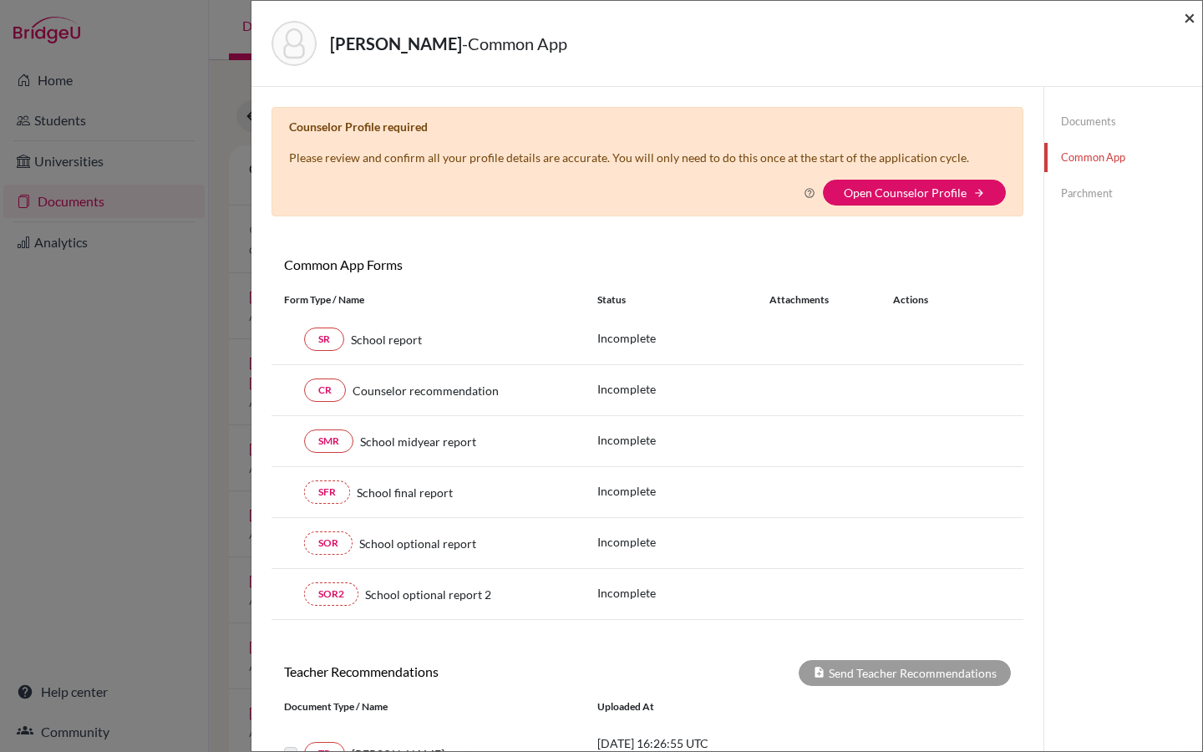
drag, startPoint x: 1192, startPoint y: 19, endPoint x: 1192, endPoint y: 661, distance: 641.8
click at [1192, 19] on span "×" at bounding box center [1190, 17] width 12 height 24
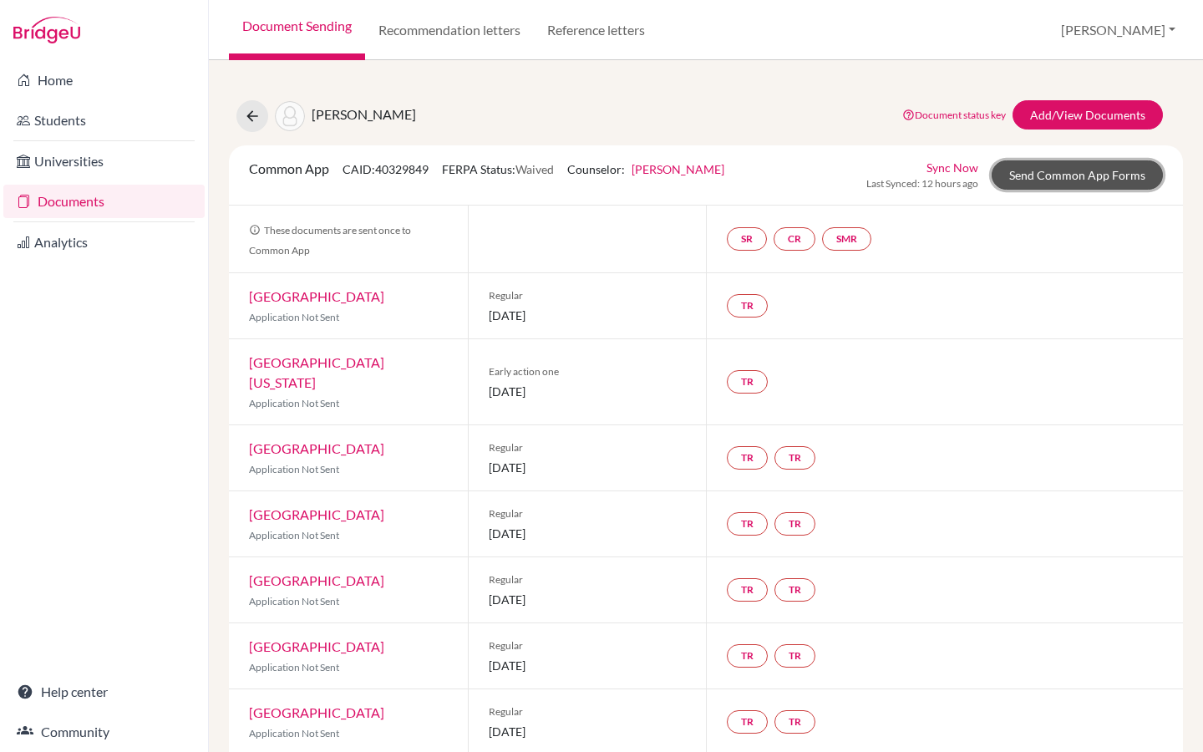
click at [1041, 172] on link "Send Common App Forms" at bounding box center [1077, 174] width 171 height 29
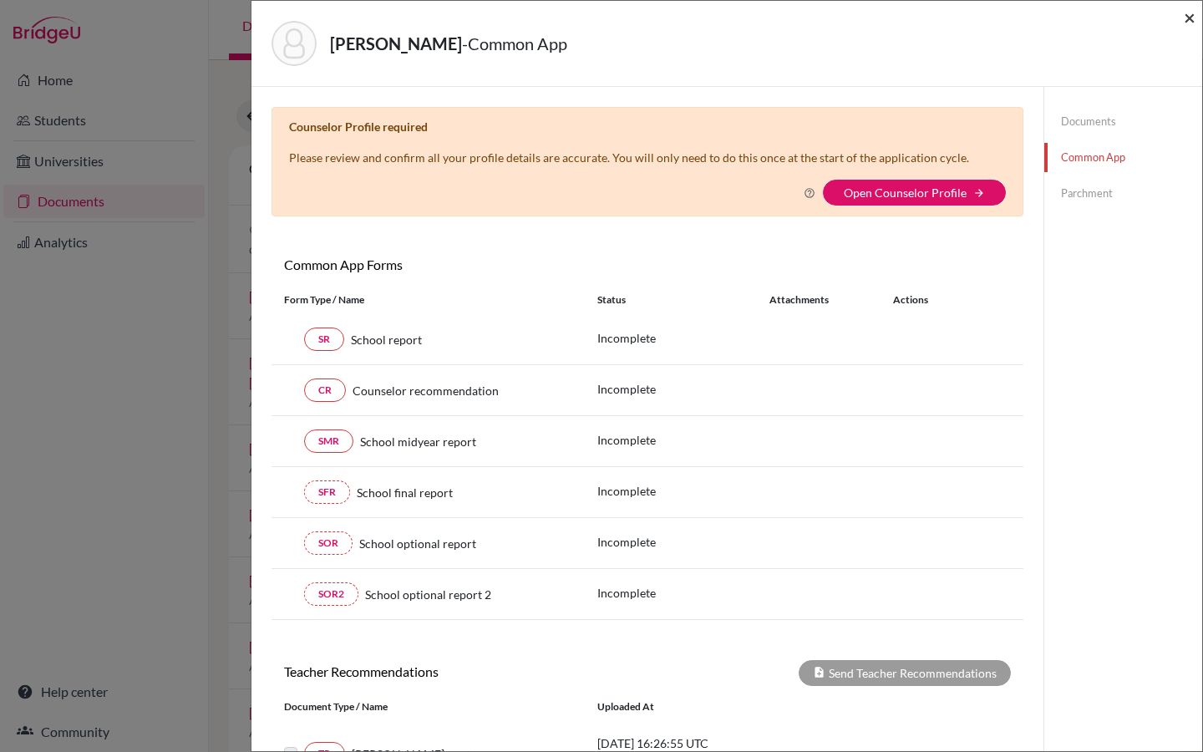
drag, startPoint x: 1194, startPoint y: 17, endPoint x: 1193, endPoint y: 658, distance: 641.8
click at [1193, 17] on span "×" at bounding box center [1190, 17] width 12 height 24
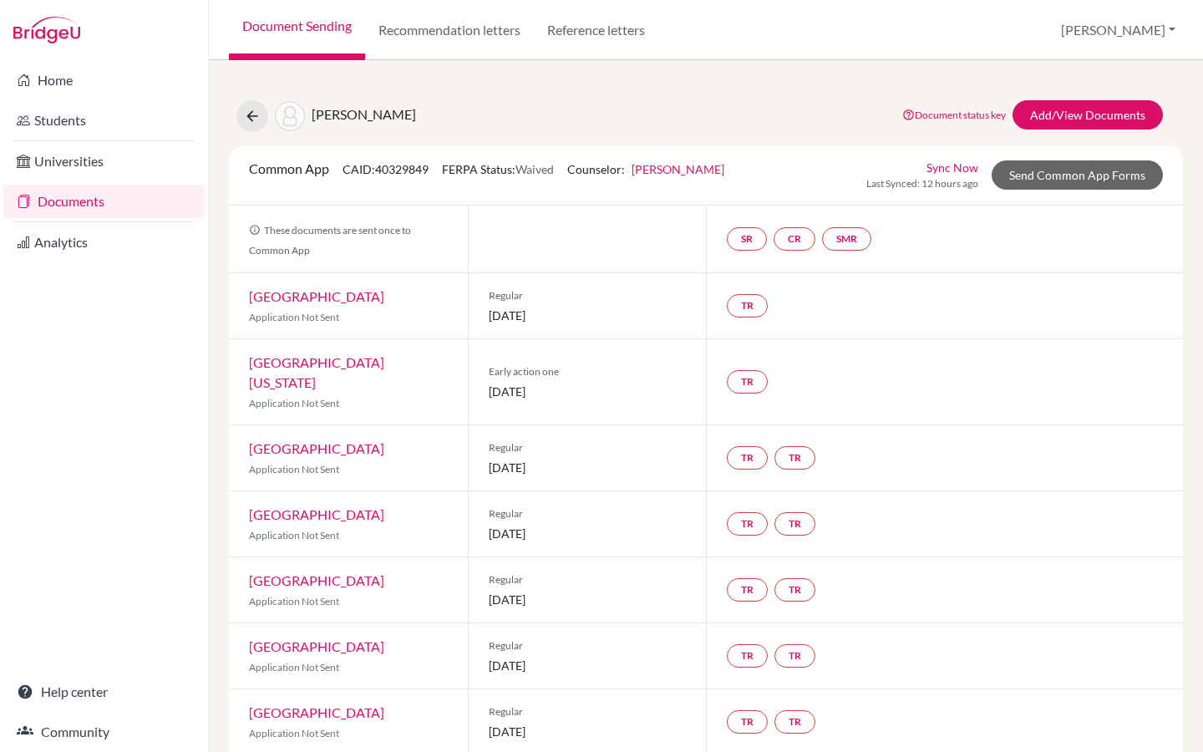
click at [957, 170] on link "Sync Now" at bounding box center [953, 168] width 52 height 18
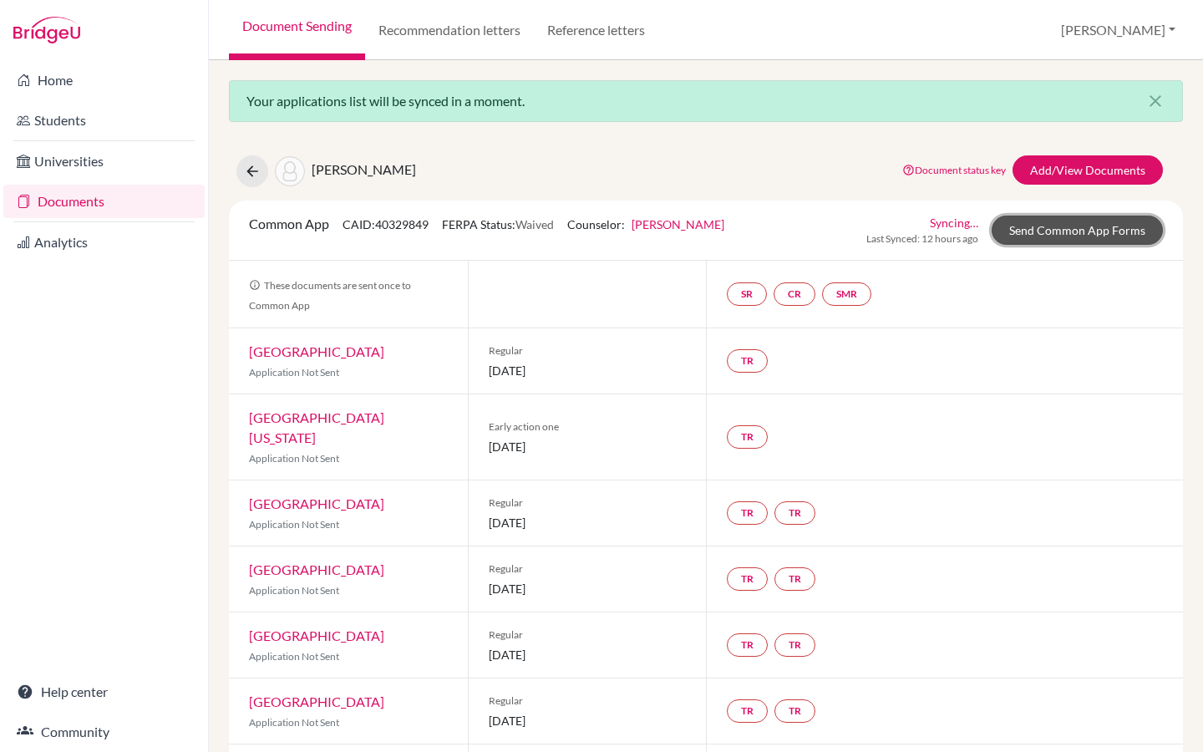
click at [1005, 227] on link "Send Common App Forms" at bounding box center [1077, 230] width 171 height 29
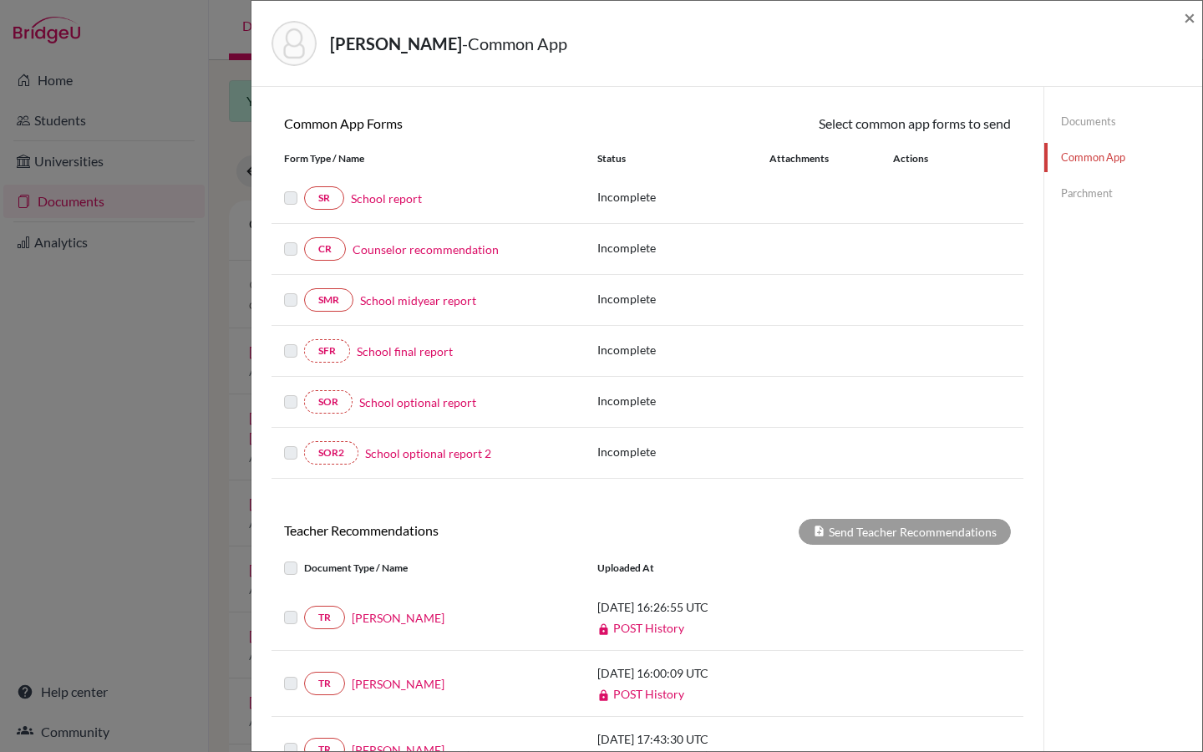
scroll to position [94, 0]
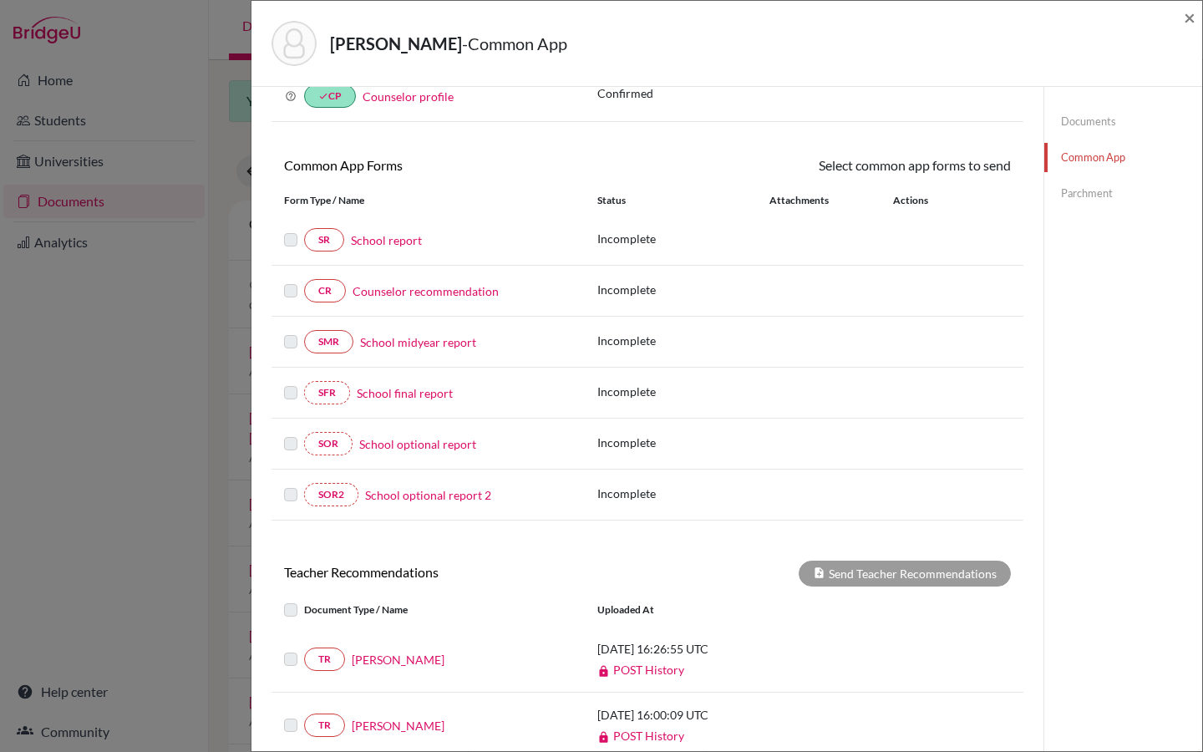
click at [399, 295] on link "Counselor recommendation" at bounding box center [426, 291] width 146 height 18
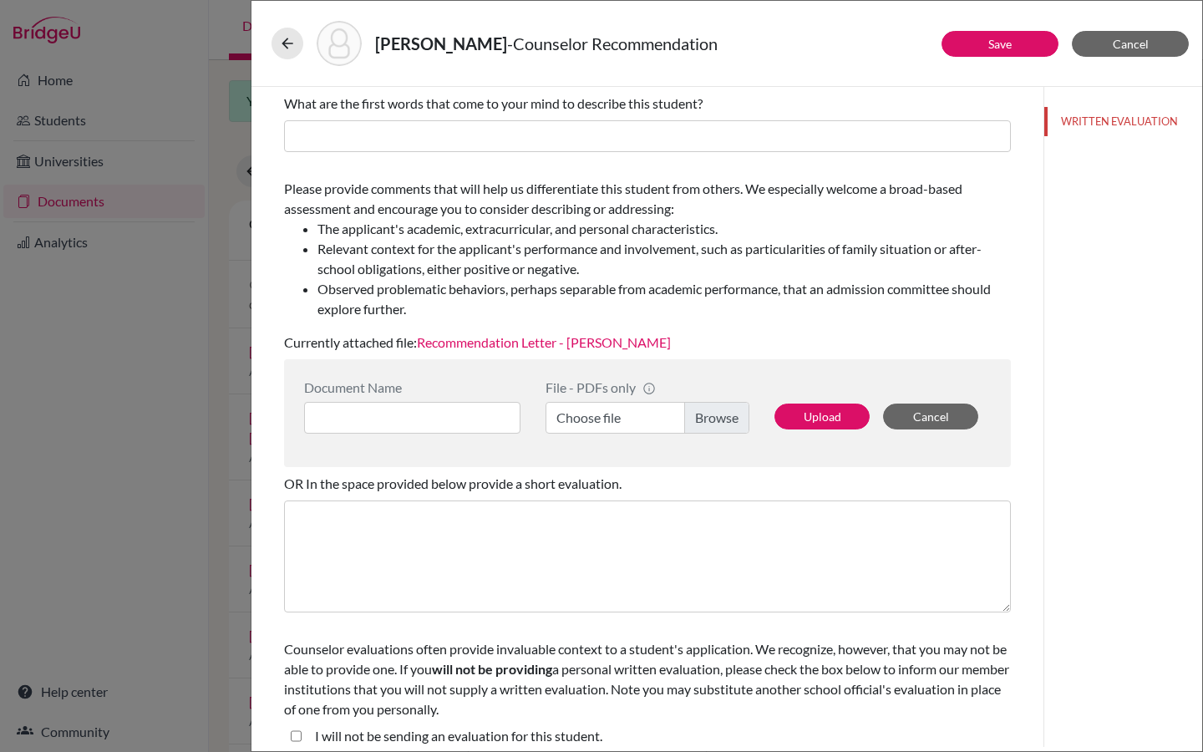
scroll to position [178, 0]
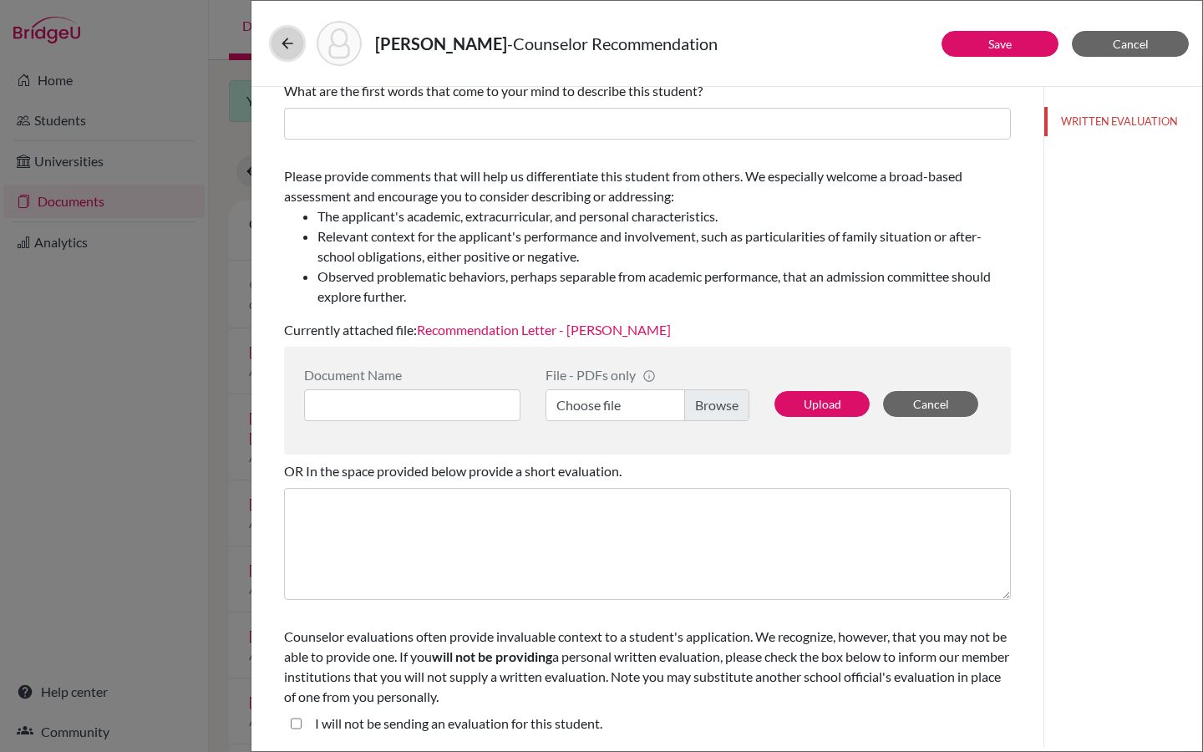
click at [290, 43] on icon at bounding box center [287, 43] width 17 height 17
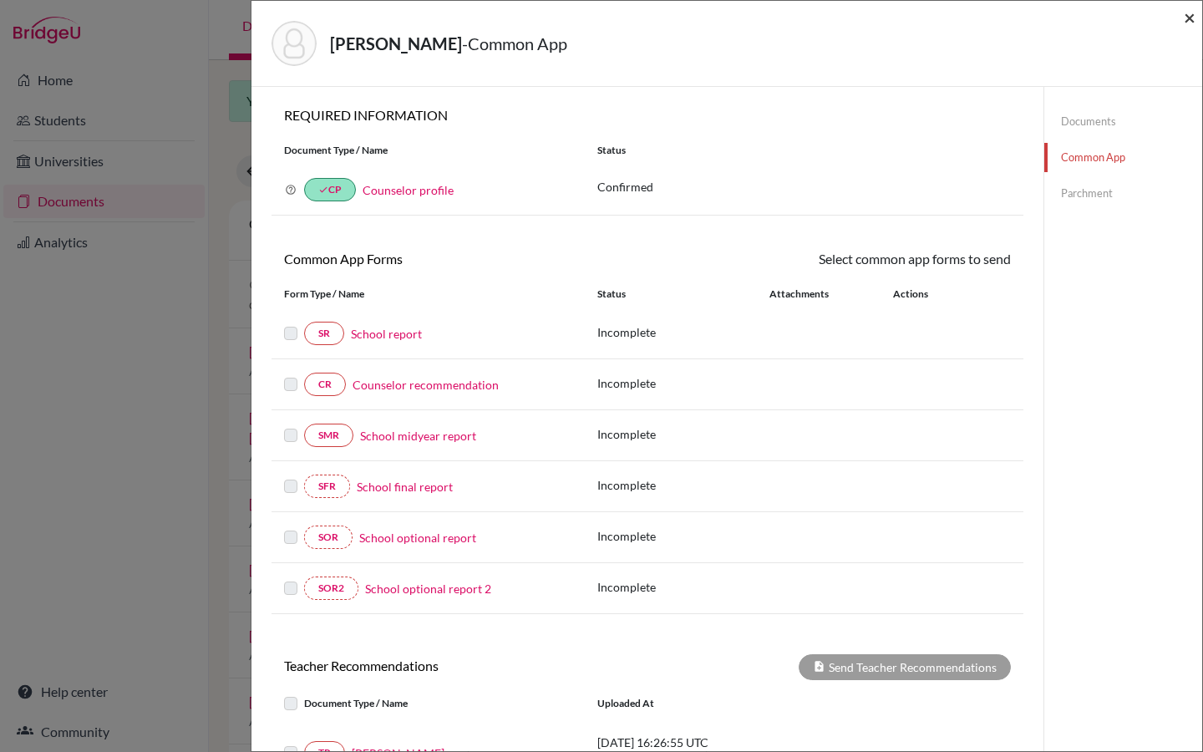
click at [1188, 20] on span "×" at bounding box center [1190, 17] width 12 height 24
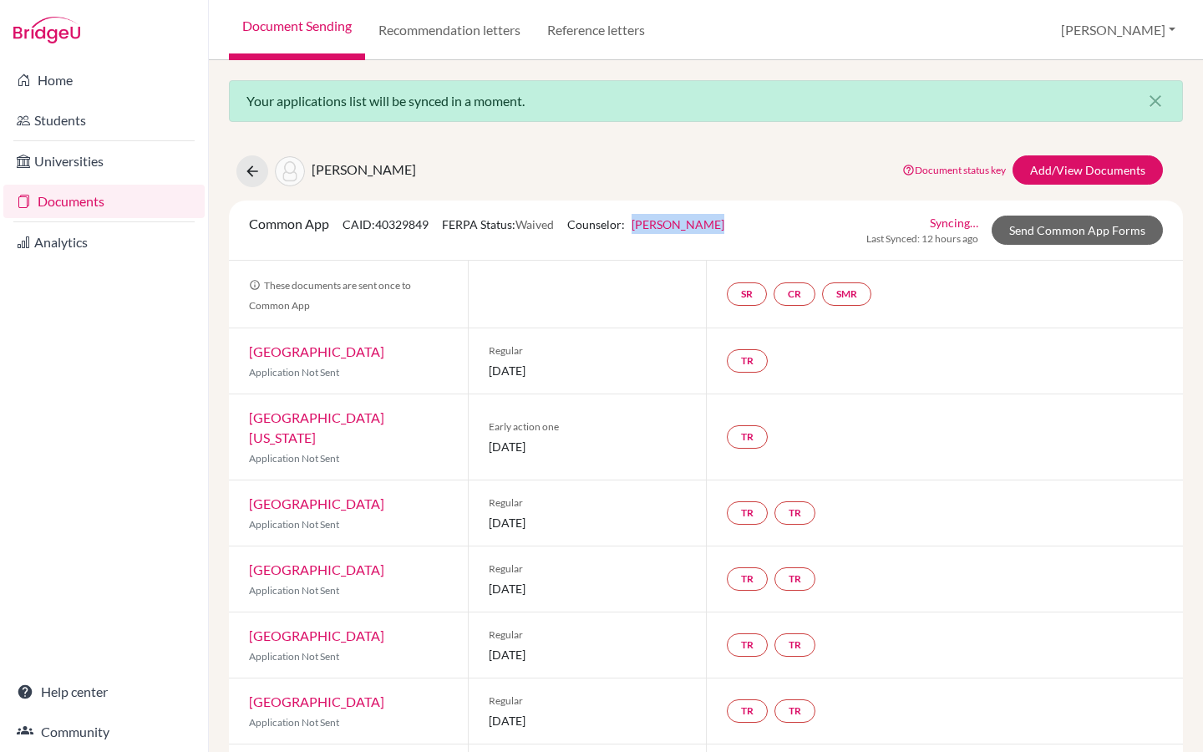
drag, startPoint x: 743, startPoint y: 222, endPoint x: 639, endPoint y: 222, distance: 103.6
click at [639, 222] on div "Common App CAID: 40329849 FERPA Status: Waived Counselor: [PERSON_NAME] First N…" at bounding box center [705, 230] width 939 height 33
copy link "[PERSON_NAME]"
click at [1035, 230] on link "Send Common App Forms" at bounding box center [1077, 230] width 171 height 29
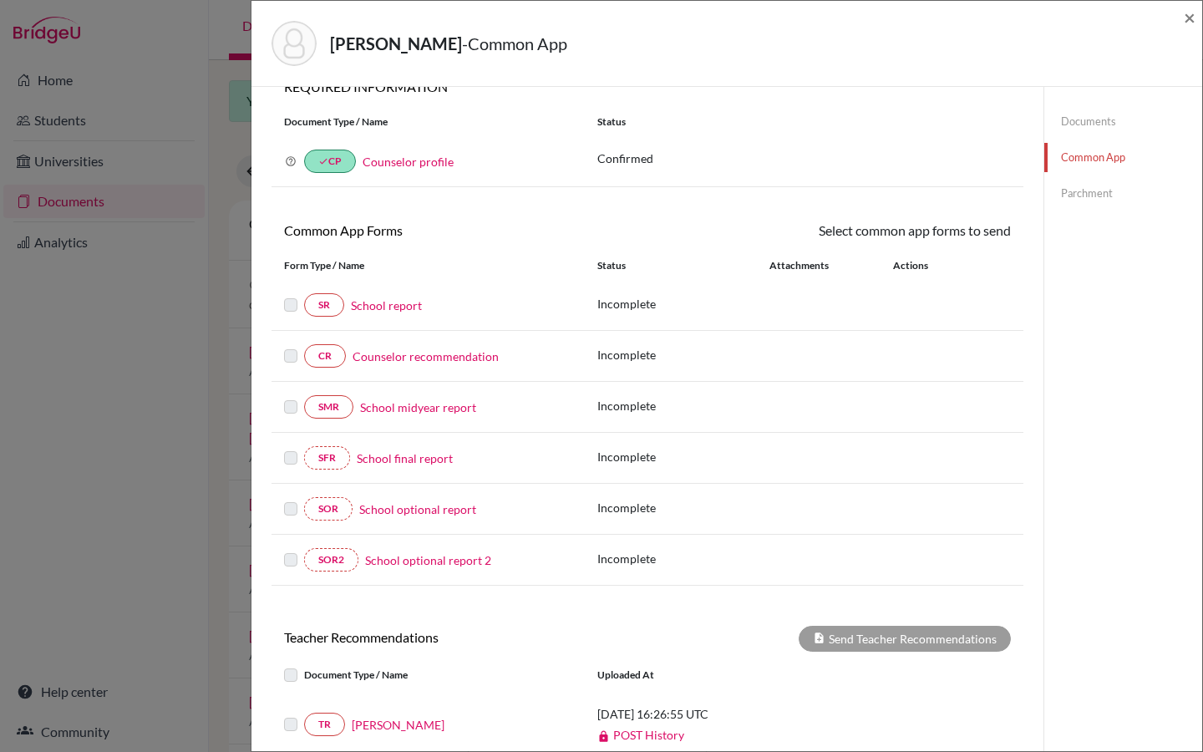
scroll to position [50, 0]
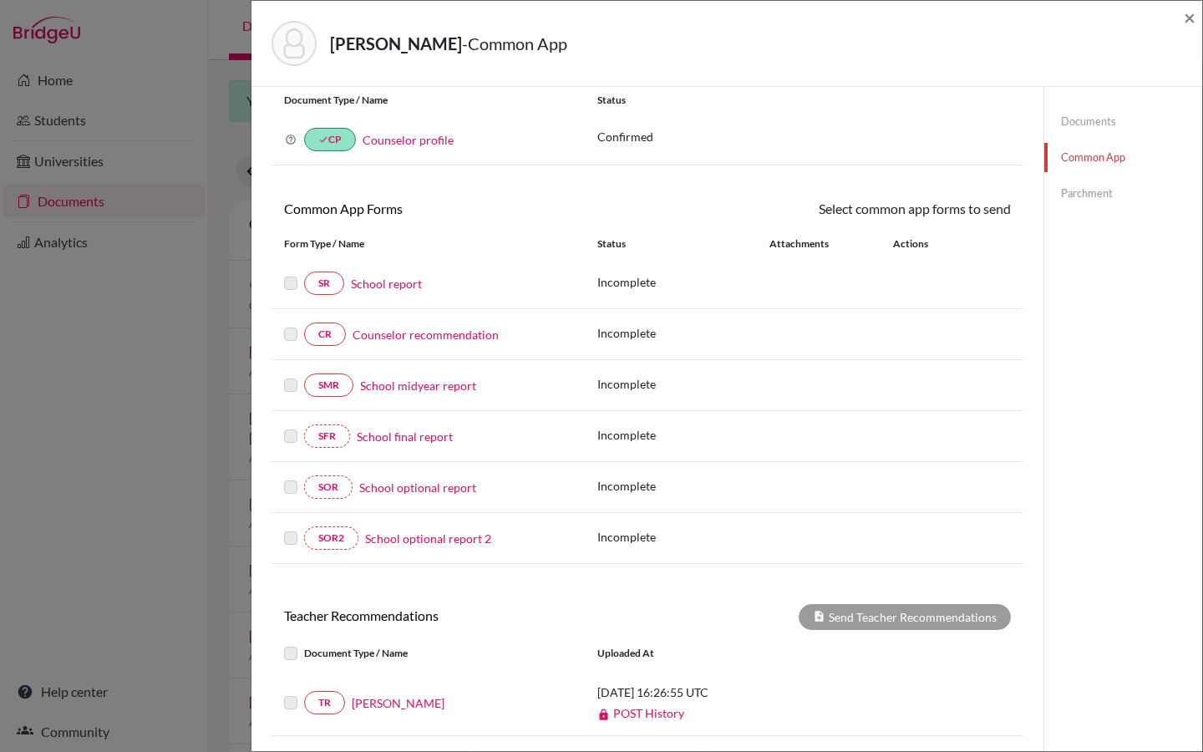
click at [442, 338] on link "Counselor recommendation" at bounding box center [426, 335] width 146 height 18
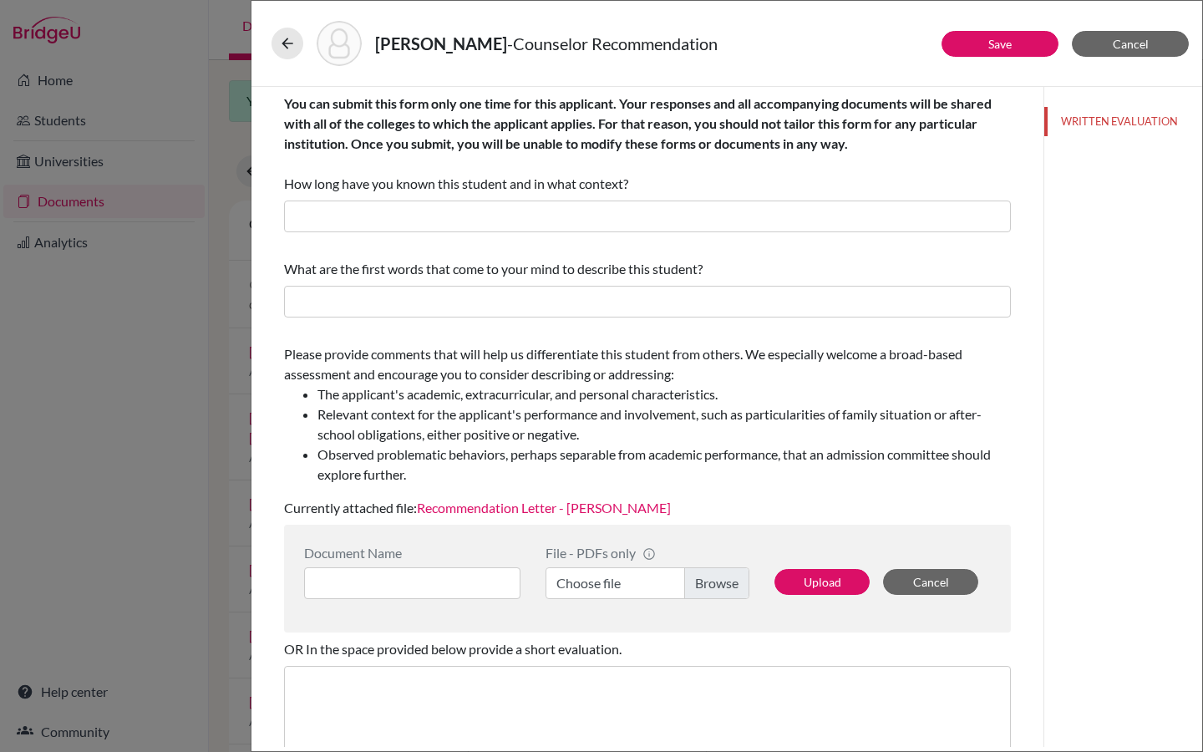
scroll to position [178, 0]
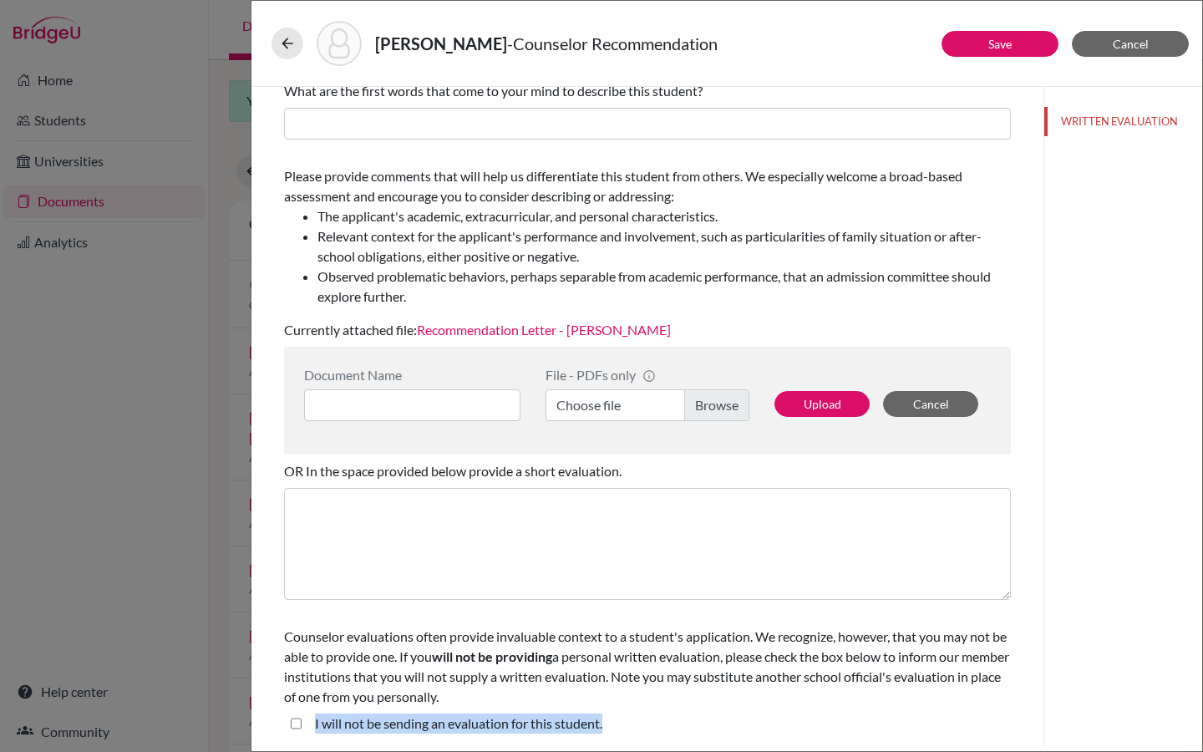
drag, startPoint x: 608, startPoint y: 719, endPoint x: 308, endPoint y: 718, distance: 300.0
click at [308, 718] on div "I will not be sending an evaluation for this student." at bounding box center [647, 727] width 727 height 27
copy label "I will not be sending an evaluation for this student."
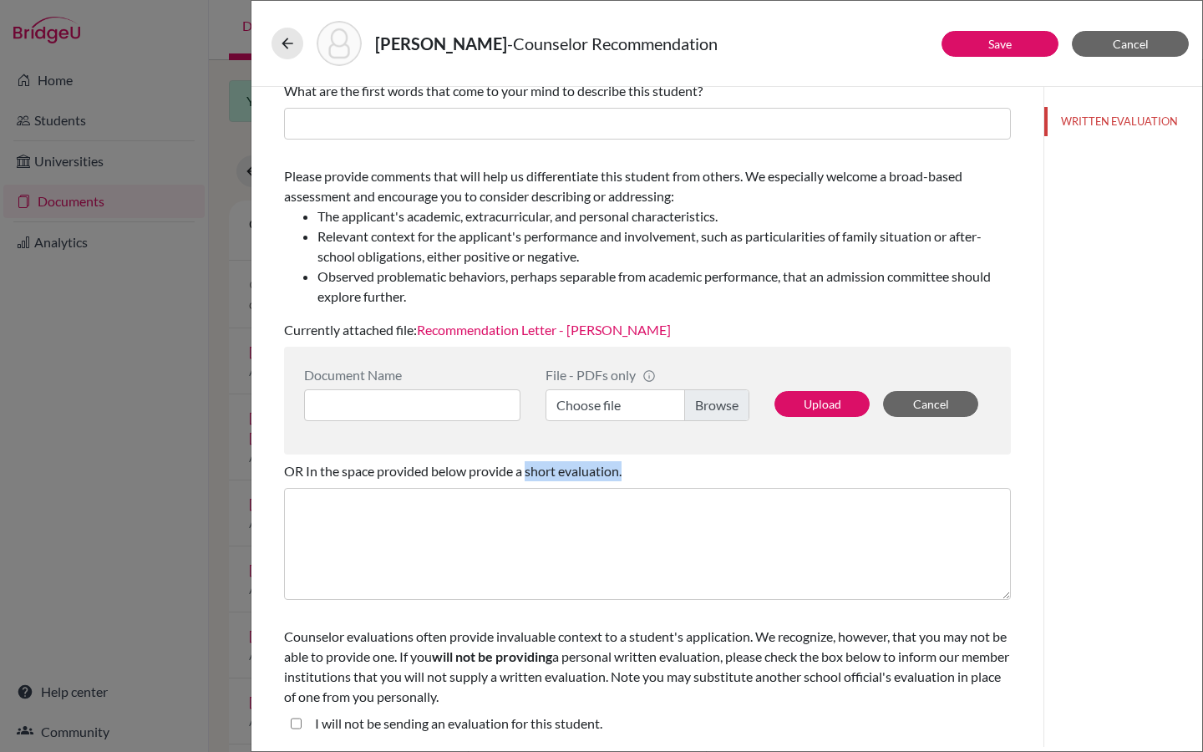
drag, startPoint x: 528, startPoint y: 472, endPoint x: 633, endPoint y: 473, distance: 104.5
click at [633, 473] on div "OR In the space provided below provide a short evaluation." at bounding box center [647, 471] width 727 height 20
copy span "short evaluation."
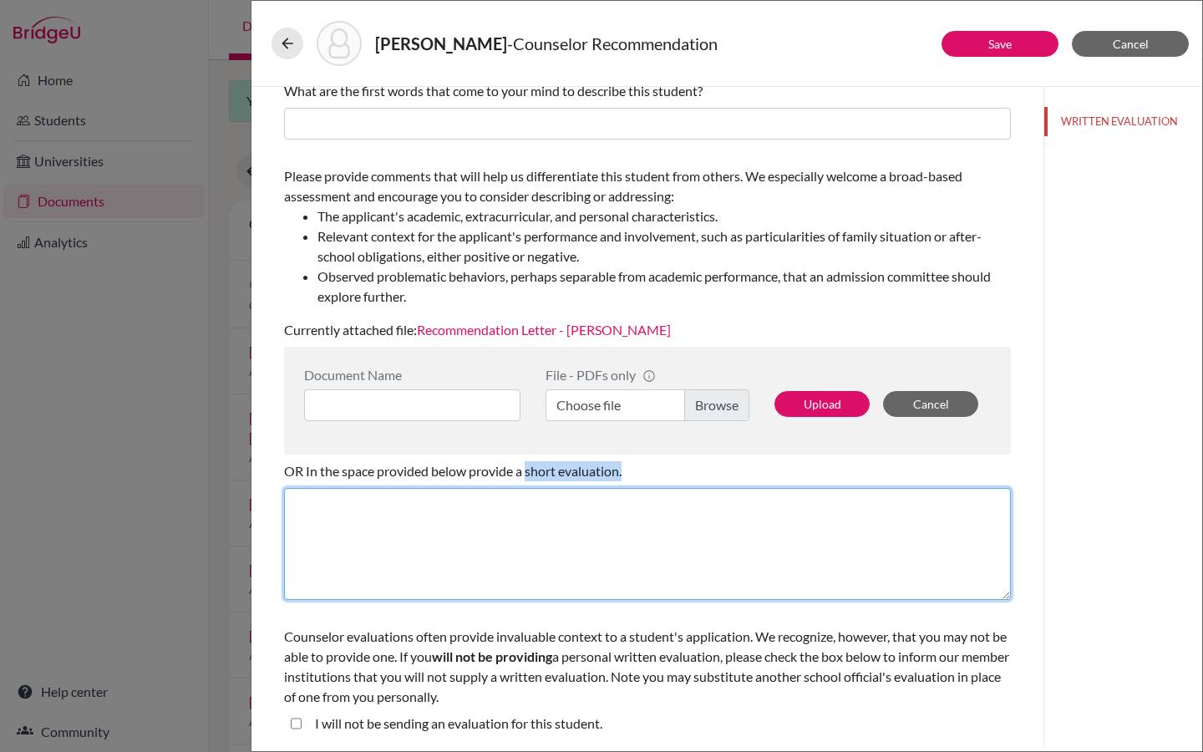
click at [498, 522] on textarea at bounding box center [647, 544] width 727 height 112
